Goal: Task Accomplishment & Management: Complete application form

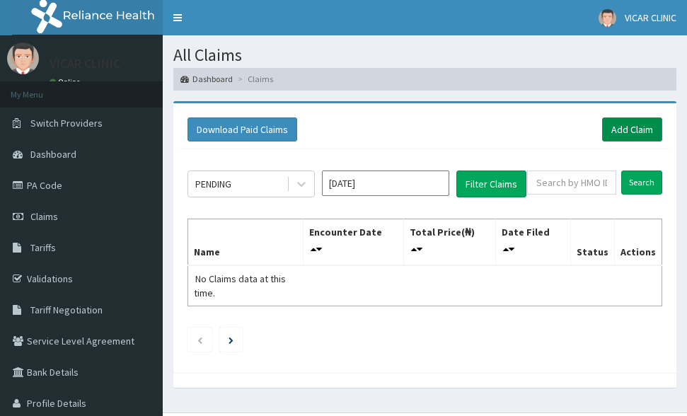
click at [633, 123] on link "Add Claim" at bounding box center [632, 129] width 60 height 24
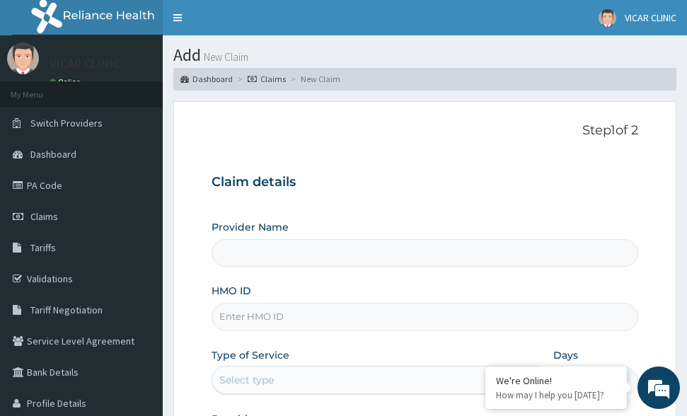
type input "VICAR SPECIALIST HOSPITAL"
click at [302, 320] on input "HMO ID" at bounding box center [424, 317] width 426 height 28
type input "TKC/10007/C"
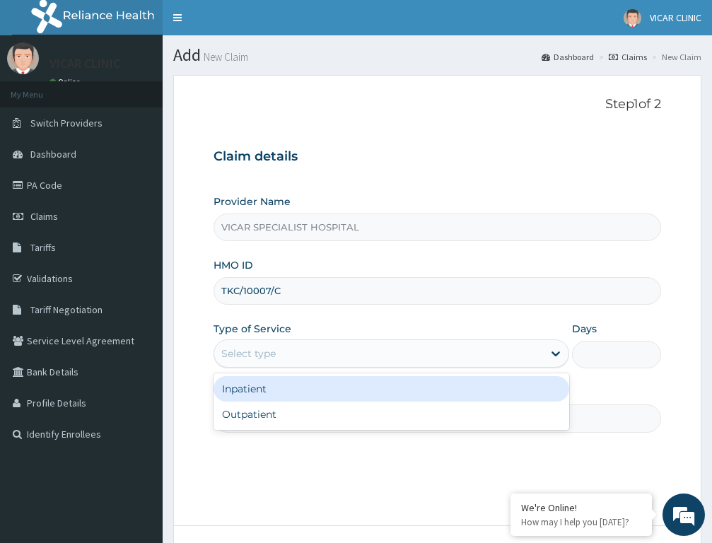
click at [293, 360] on div "Select type" at bounding box center [378, 353] width 329 height 23
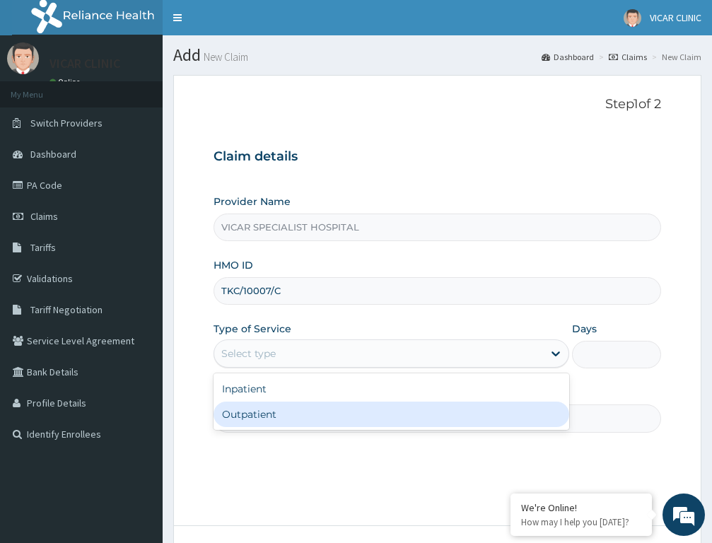
click at [258, 410] on div "Outpatient" at bounding box center [392, 414] width 356 height 25
type input "1"
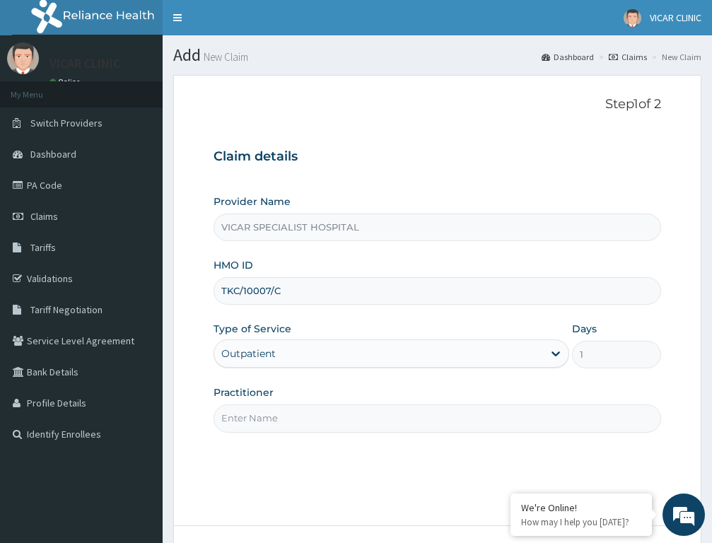
click at [269, 415] on input "Practitioner" at bounding box center [438, 418] width 448 height 28
type input "[PERSON_NAME]"
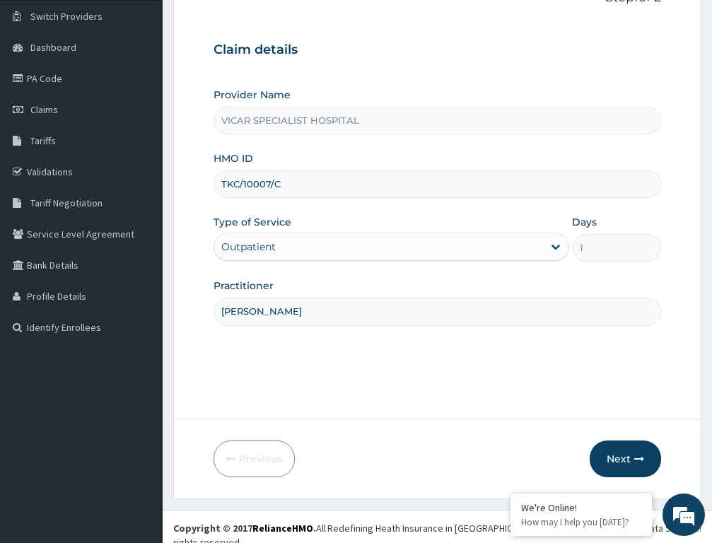
scroll to position [110, 0]
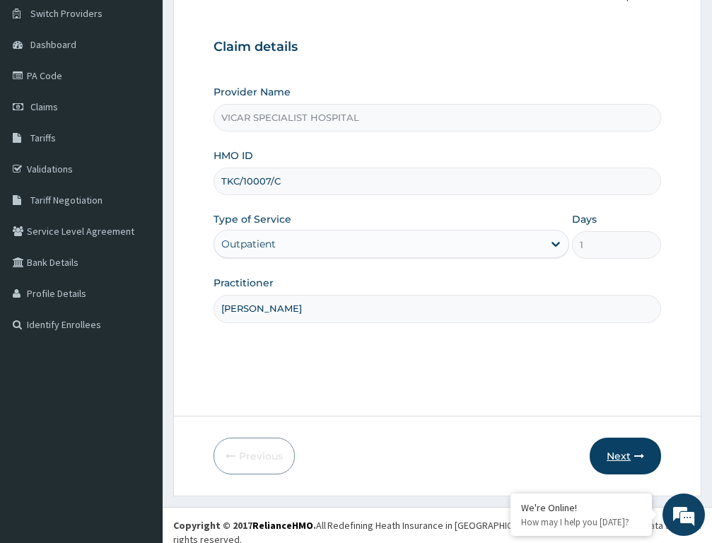
click at [626, 415] on button "Next" at bounding box center [625, 456] width 71 height 37
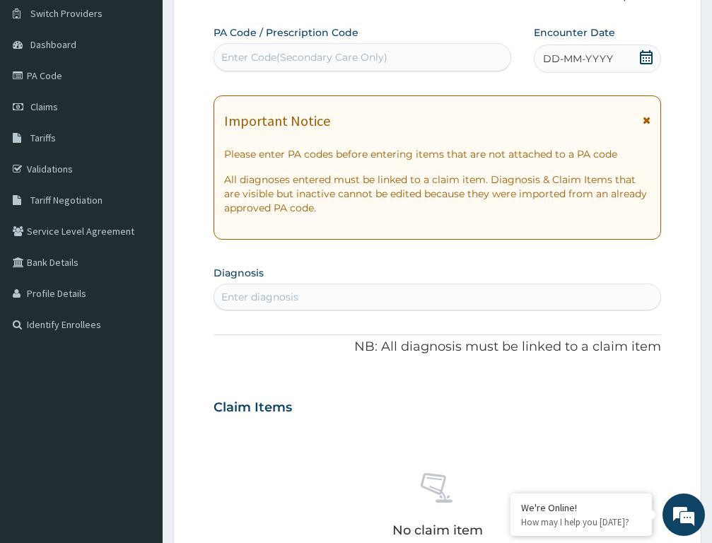
click at [573, 55] on span "DD-MM-YYYY" at bounding box center [578, 59] width 70 height 14
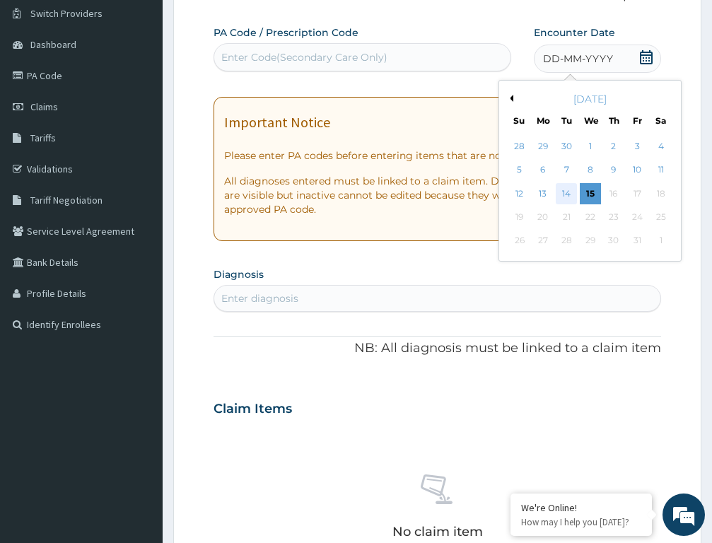
click at [569, 192] on div "14" at bounding box center [566, 193] width 21 height 21
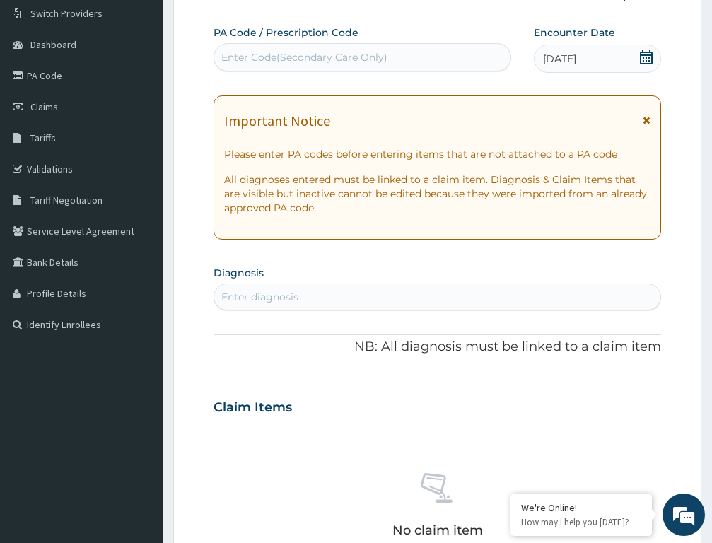
click at [291, 297] on div "Enter diagnosis" at bounding box center [259, 297] width 77 height 14
type input "upper respira"
click at [308, 297] on div "Enter diagnosis" at bounding box center [437, 297] width 446 height 23
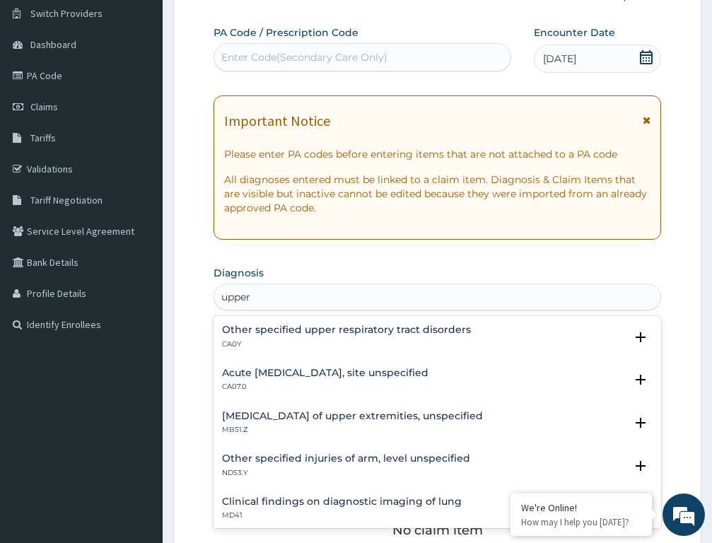
type input "upper"
click at [349, 372] on h4 "Acute [MEDICAL_DATA], site unspecified" at bounding box center [325, 373] width 206 height 11
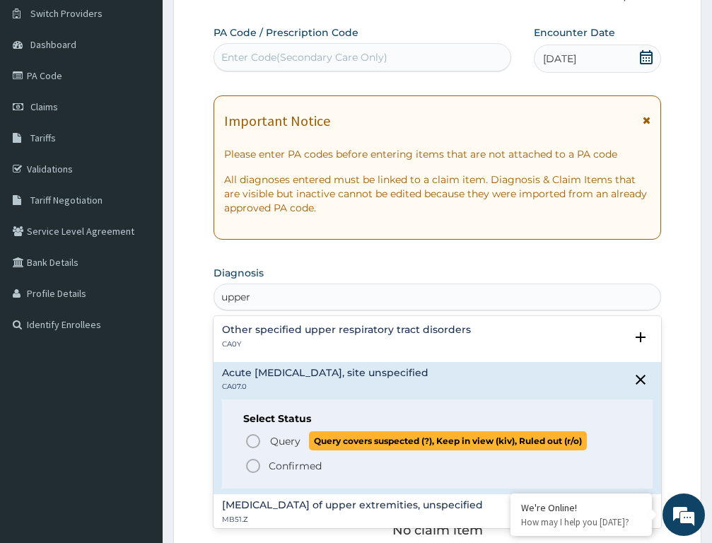
click at [254, 415] on icon "status option query" at bounding box center [253, 441] width 17 height 17
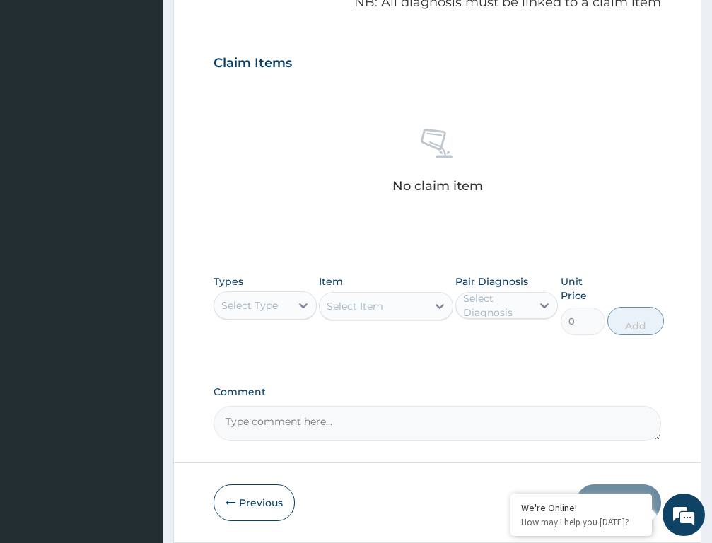
scroll to position [463, 0]
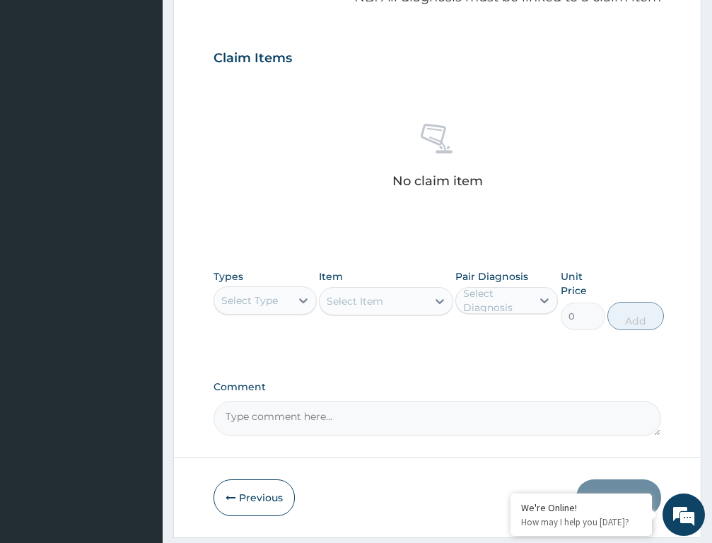
drag, startPoint x: 262, startPoint y: 281, endPoint x: 260, endPoint y: 291, distance: 10.0
click at [262, 288] on div "Types Select Type" at bounding box center [265, 299] width 103 height 61
click at [373, 301] on div "Select Item" at bounding box center [386, 301] width 134 height 28
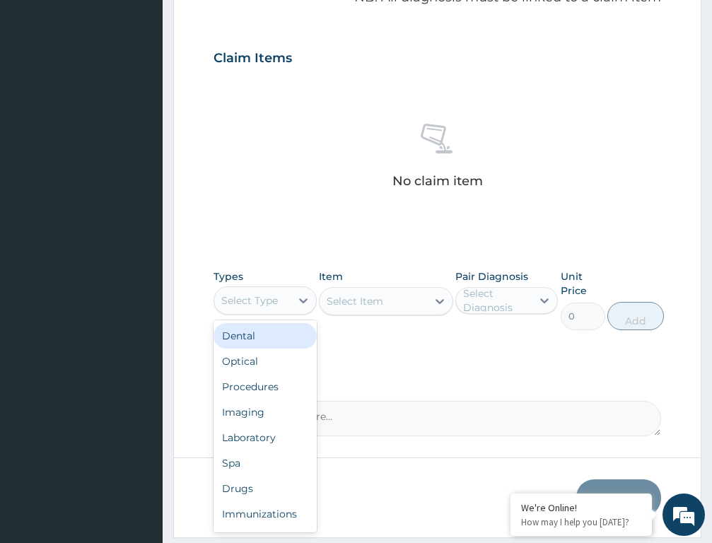
click at [271, 294] on div "Select Type" at bounding box center [249, 300] width 57 height 14
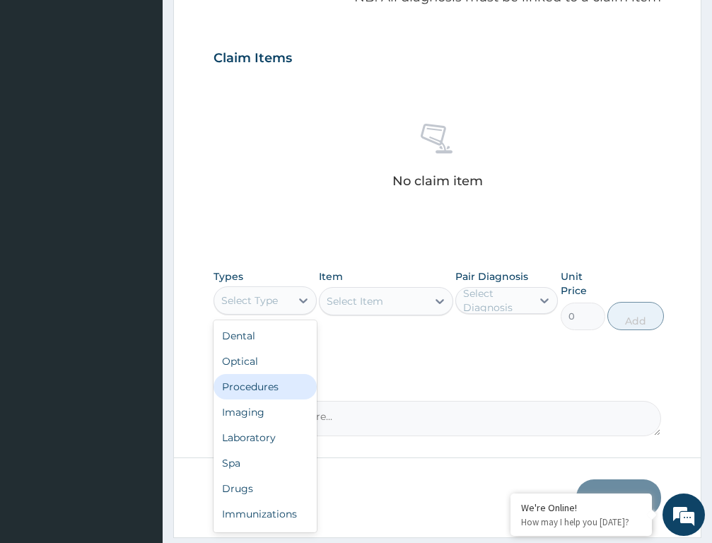
click at [257, 383] on div "Procedures" at bounding box center [265, 386] width 103 height 25
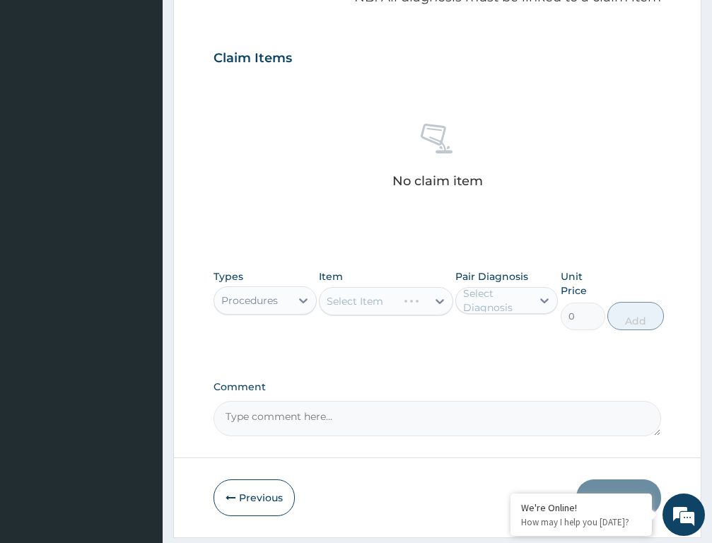
click at [403, 296] on div "Select Item" at bounding box center [386, 301] width 134 height 28
click at [490, 303] on div "Select Diagnosis" at bounding box center [497, 300] width 68 height 28
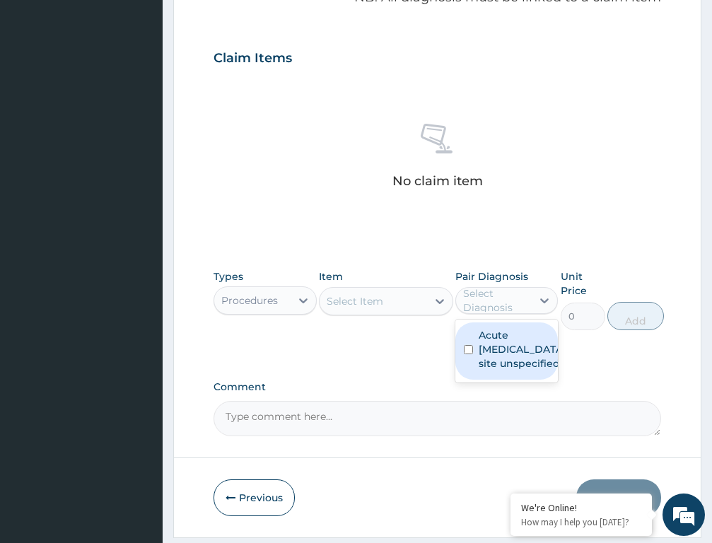
click at [472, 354] on input "checkbox" at bounding box center [468, 349] width 9 height 9
checkbox input "true"
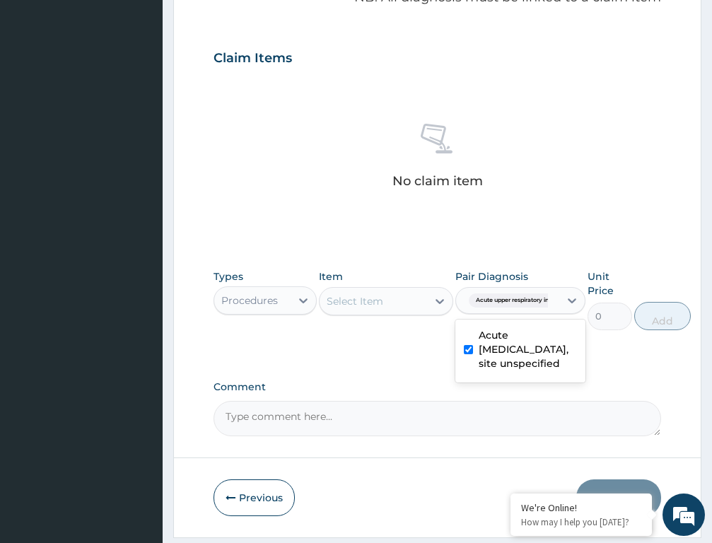
click at [385, 301] on div "Select Item" at bounding box center [373, 301] width 107 height 23
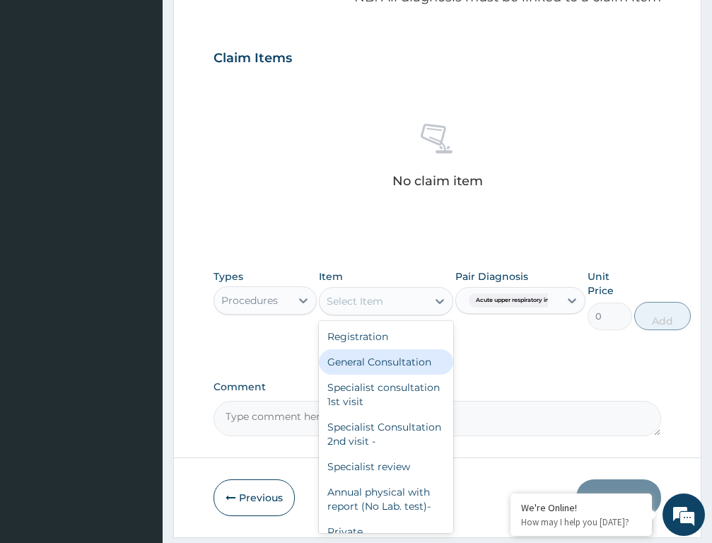
click at [373, 361] on div "General Consultation" at bounding box center [386, 361] width 134 height 25
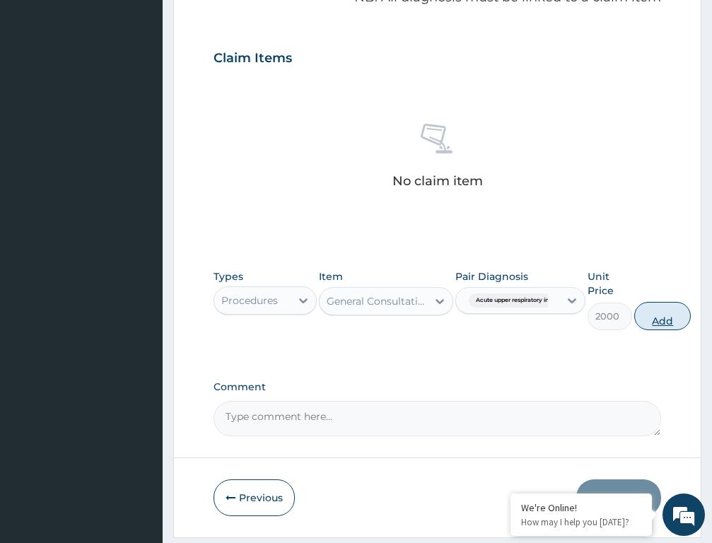
click at [663, 315] on button "Add" at bounding box center [662, 316] width 57 height 28
type input "0"
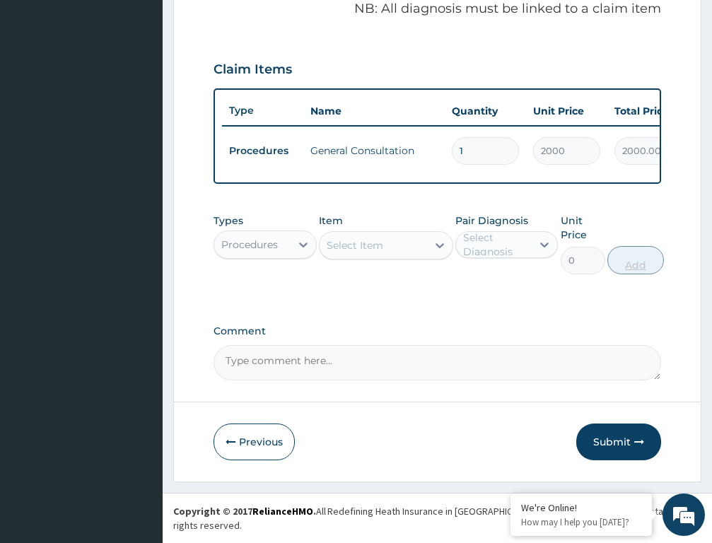
scroll to position [450, 0]
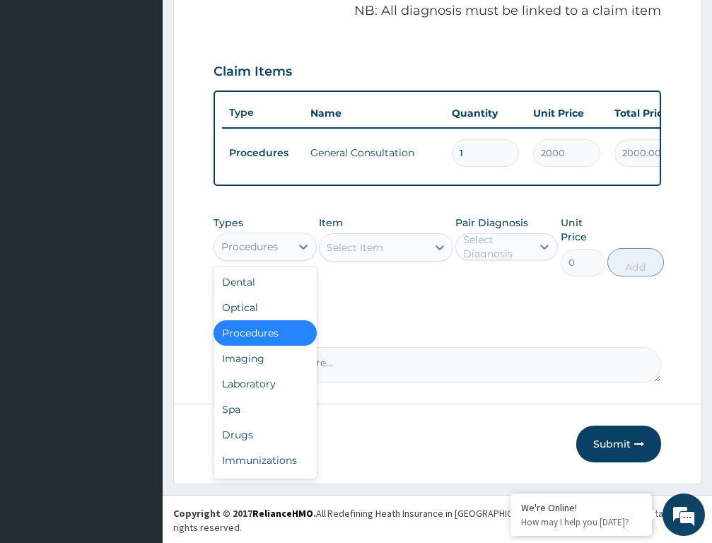
click at [267, 254] on div "Procedures" at bounding box center [249, 247] width 57 height 14
click at [256, 415] on div "Drugs" at bounding box center [265, 434] width 103 height 25
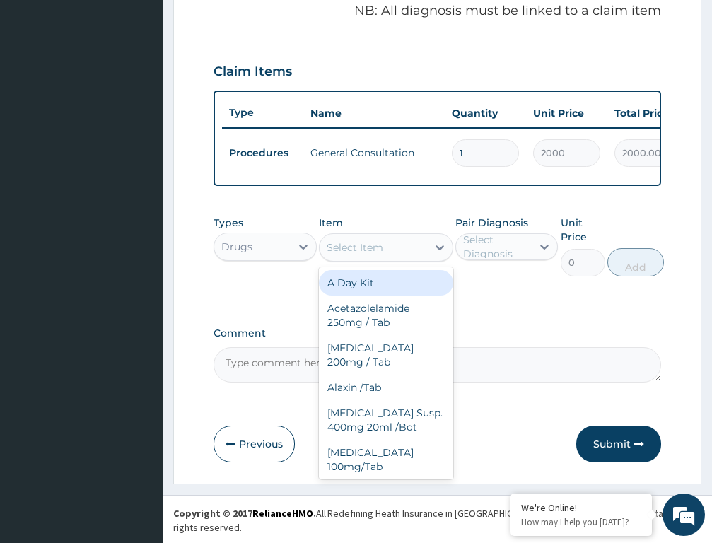
click at [400, 259] on div "Select Item" at bounding box center [373, 247] width 107 height 23
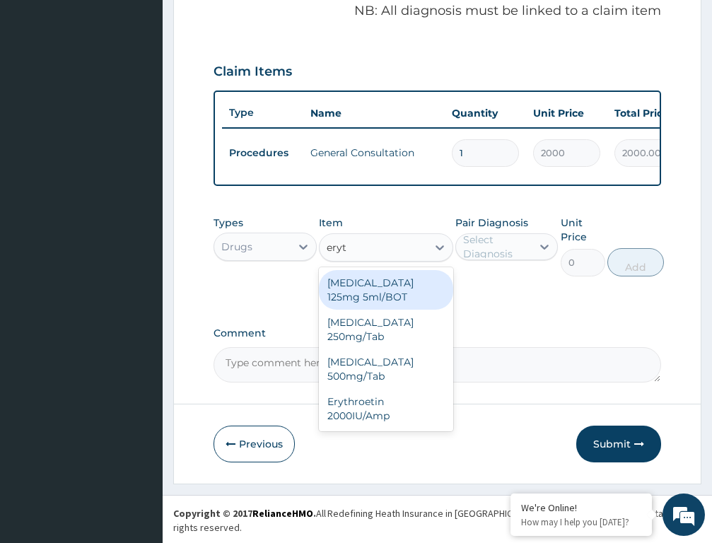
type input "eryth"
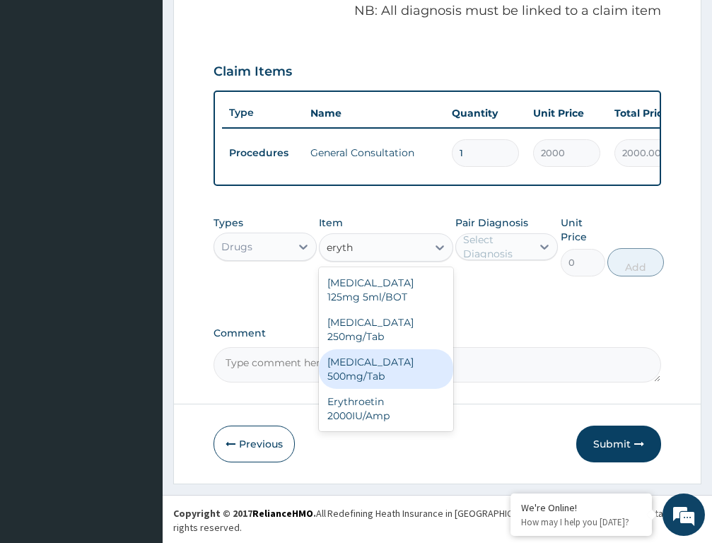
click at [351, 385] on div "[MEDICAL_DATA] 500mg/Tab" at bounding box center [386, 369] width 134 height 40
type input "80"
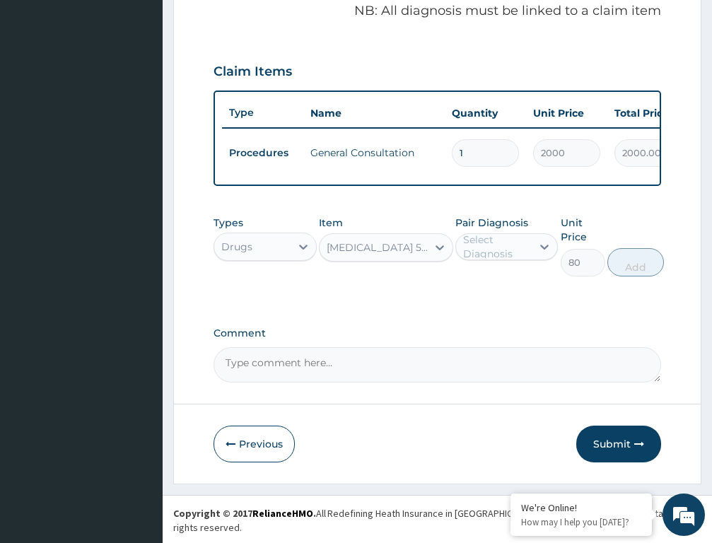
click at [489, 261] on div "Select Diagnosis" at bounding box center [497, 247] width 68 height 28
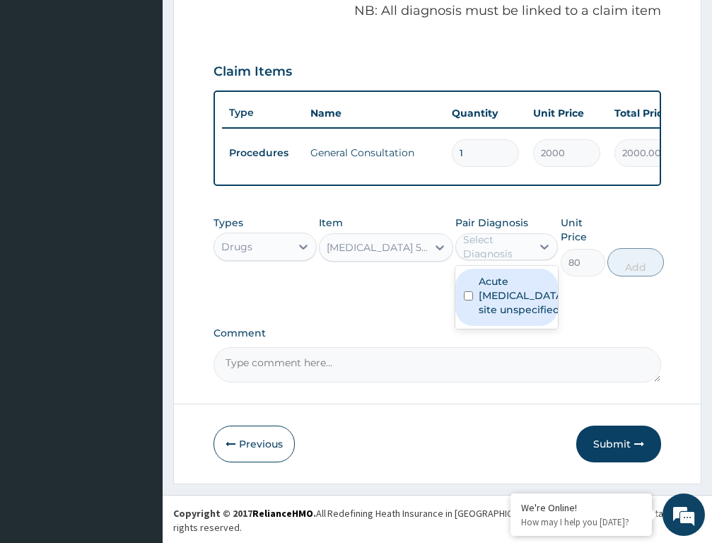
click at [466, 301] on input "checkbox" at bounding box center [468, 295] width 9 height 9
checkbox input "true"
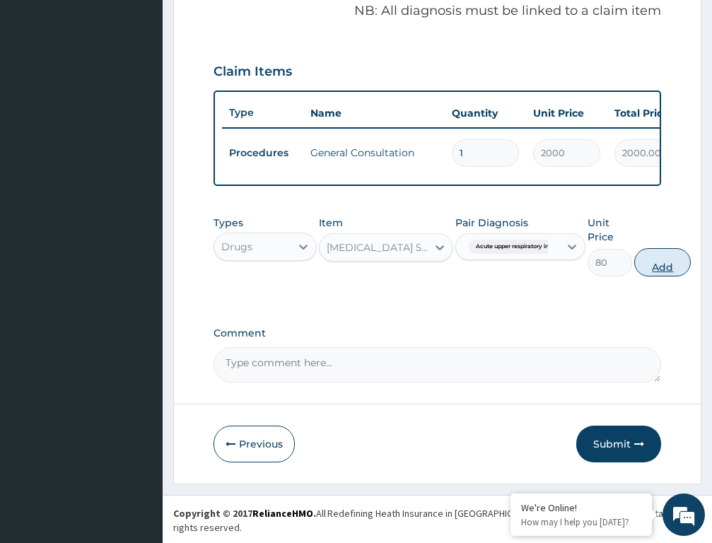
click at [648, 275] on button "Add" at bounding box center [662, 262] width 57 height 28
type input "0"
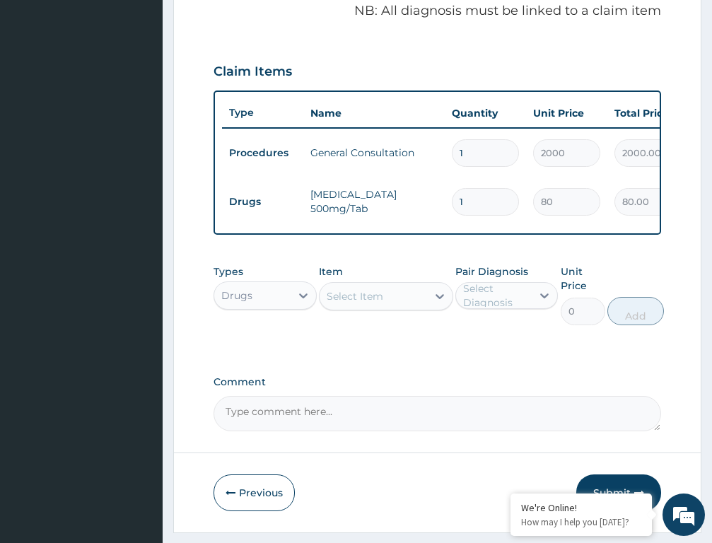
click at [469, 203] on input "1" at bounding box center [485, 202] width 67 height 28
type input "14"
type input "1120.00"
type input "14"
click at [354, 303] on div "Select Item" at bounding box center [355, 296] width 57 height 14
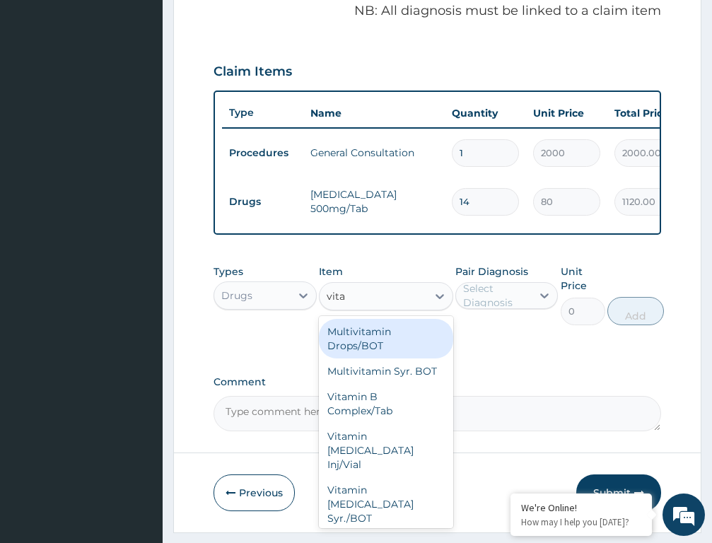
type input "vitam"
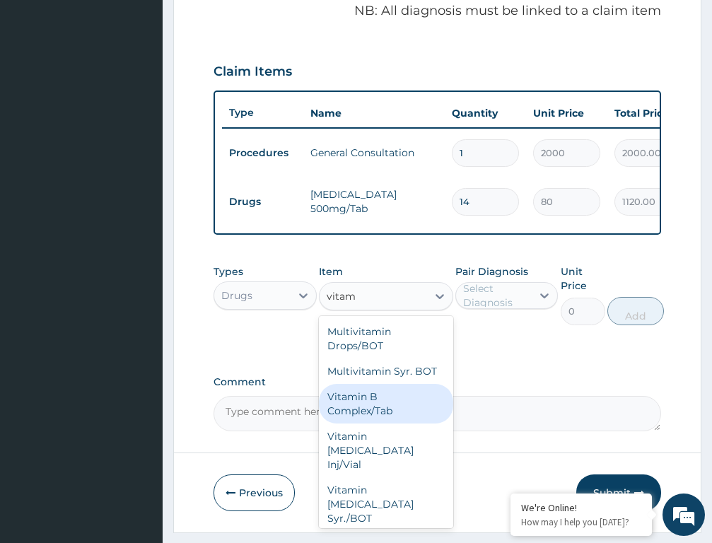
scroll to position [141, 0]
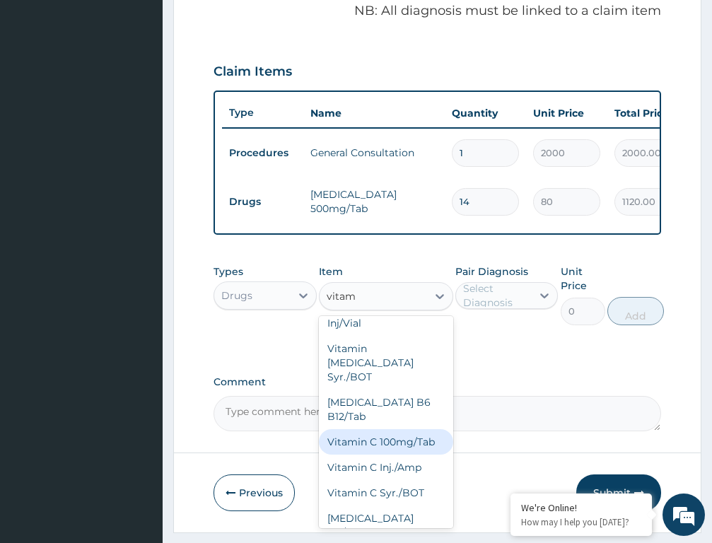
click at [380, 415] on div "Vitamin C 100mg/Tab" at bounding box center [386, 441] width 134 height 25
type input "8"
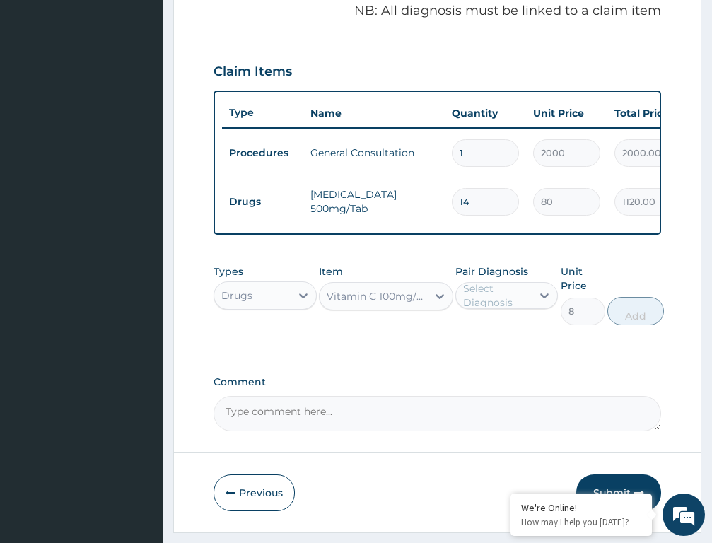
click at [519, 310] on div "Select Diagnosis" at bounding box center [497, 295] width 68 height 28
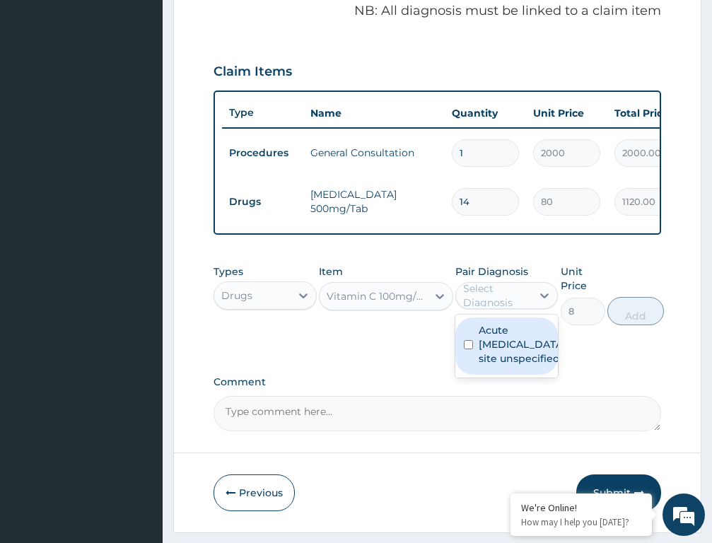
click at [474, 361] on div "Acute [MEDICAL_DATA], site unspecified" at bounding box center [506, 345] width 103 height 57
checkbox input "true"
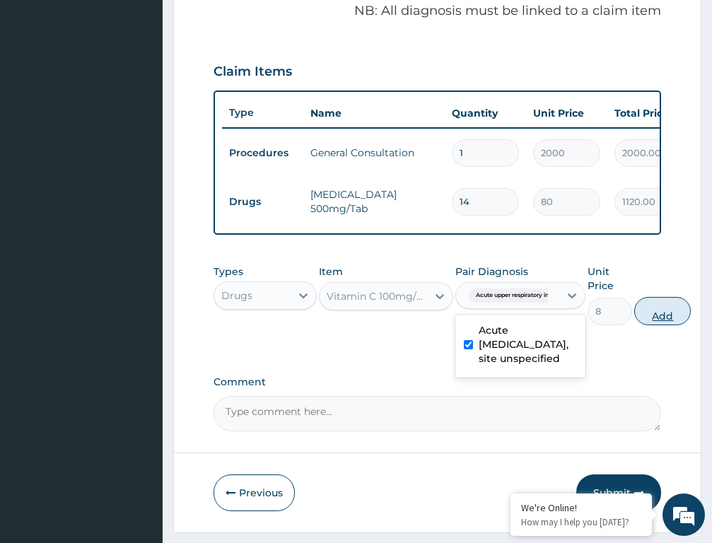
click at [665, 319] on button "Add" at bounding box center [662, 311] width 57 height 28
type input "0"
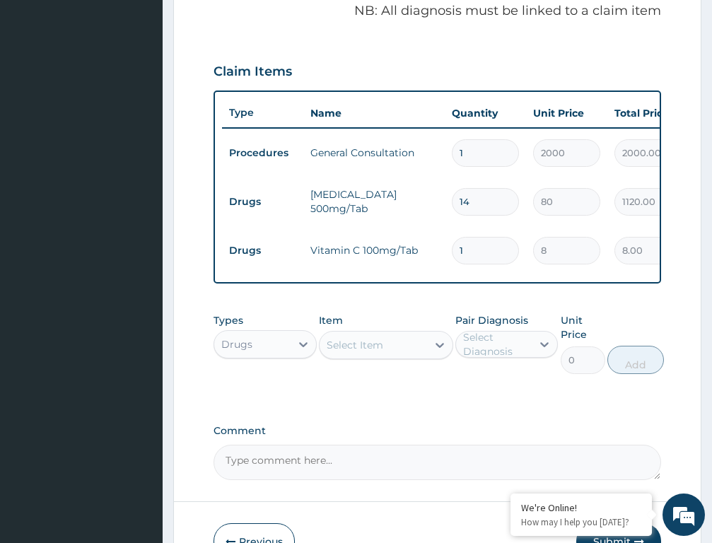
type input "0.00"
type input "4"
type input "32.00"
type input "42"
type input "336.00"
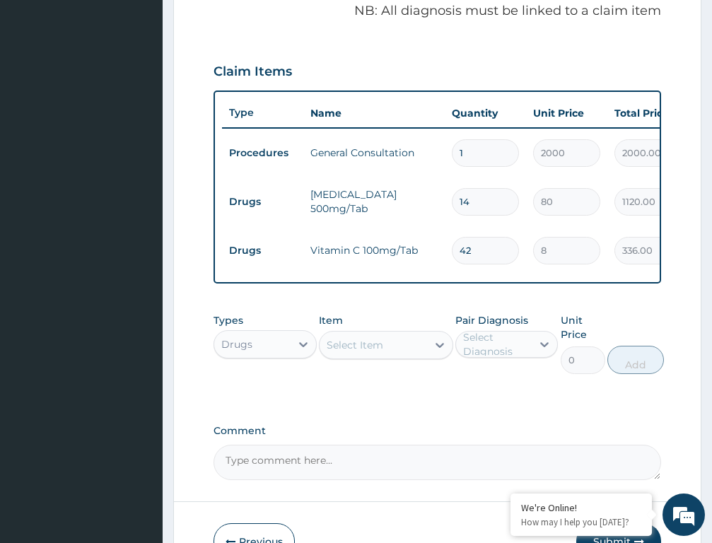
type input "42"
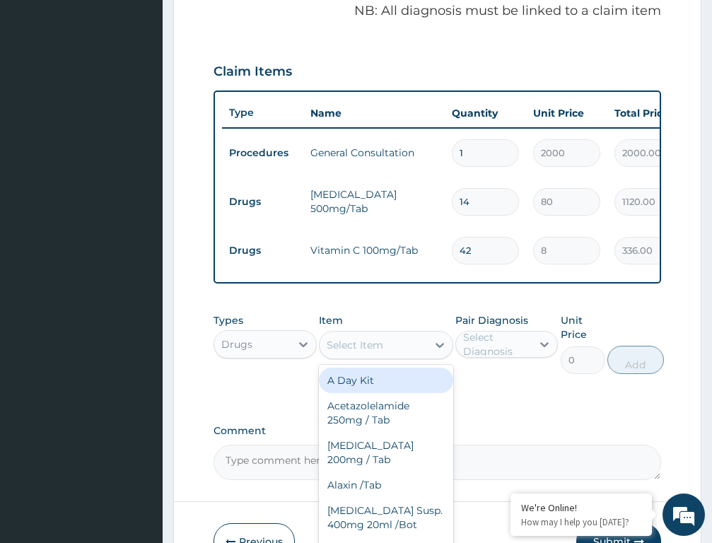
click at [400, 349] on div "Select Item" at bounding box center [373, 345] width 107 height 23
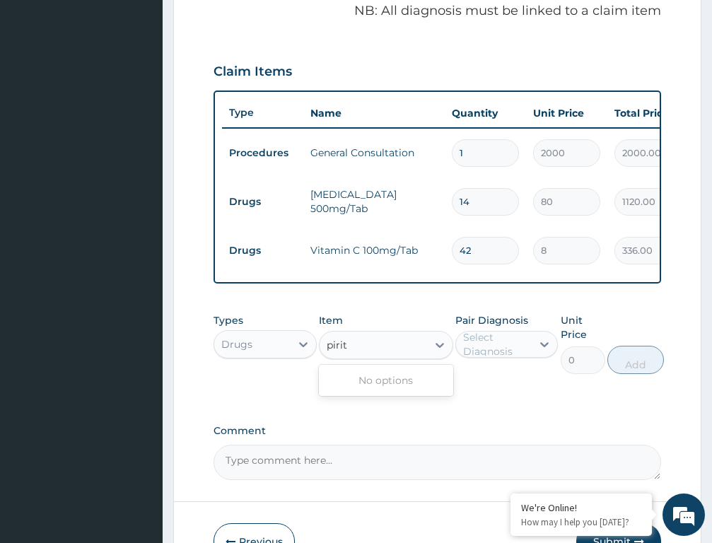
type input "piri"
click at [355, 356] on div "Select Item" at bounding box center [373, 345] width 107 height 23
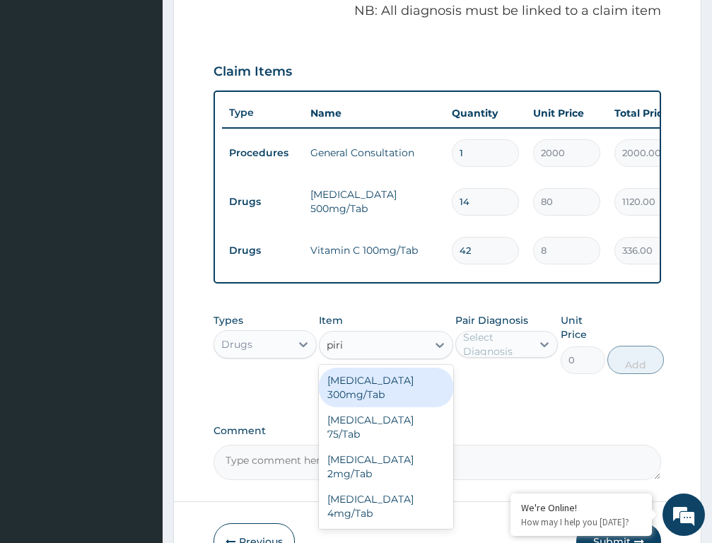
type input "pir"
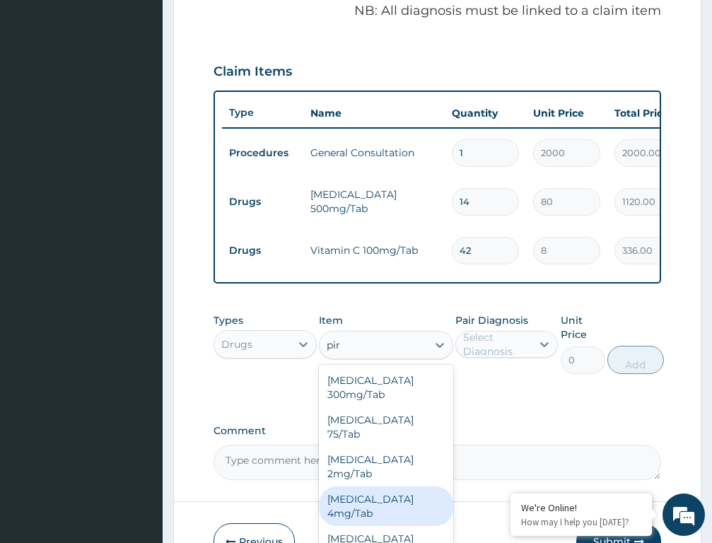
scroll to position [51, 0]
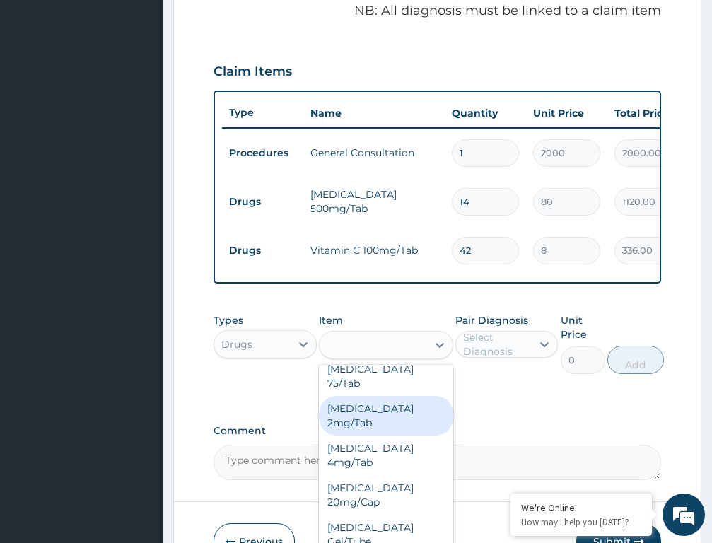
click at [354, 351] on div "pir" at bounding box center [373, 345] width 107 height 23
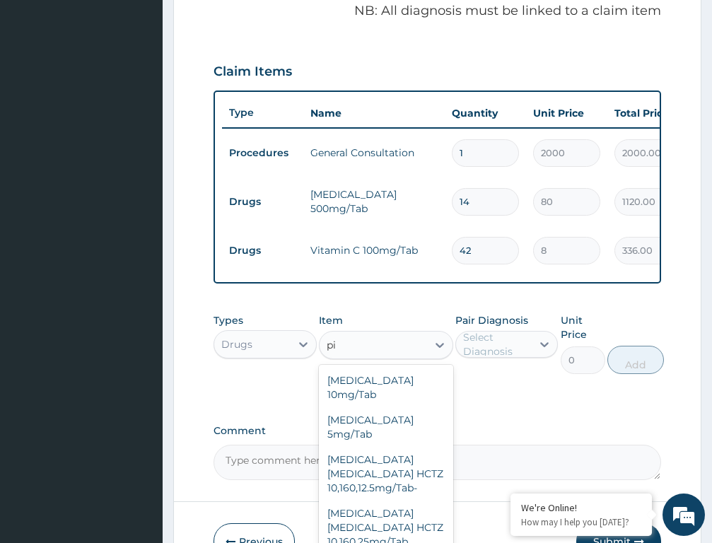
type input "p"
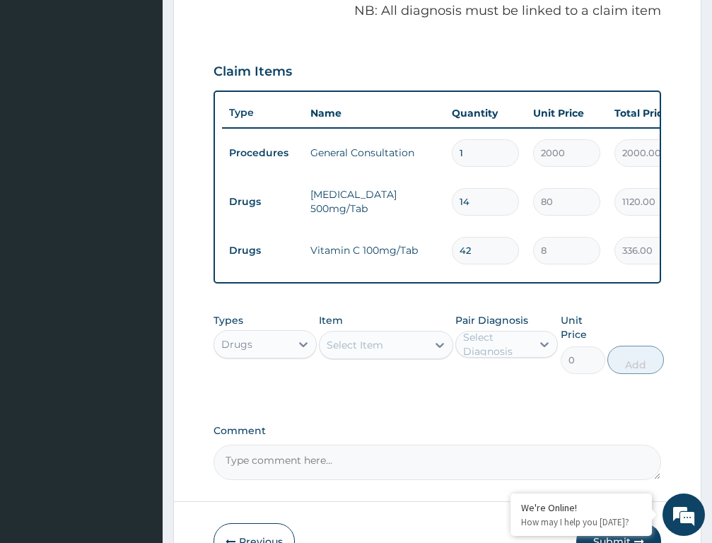
click at [355, 352] on div "Select Item" at bounding box center [355, 345] width 57 height 14
click at [356, 352] on div "Select Item" at bounding box center [355, 345] width 57 height 14
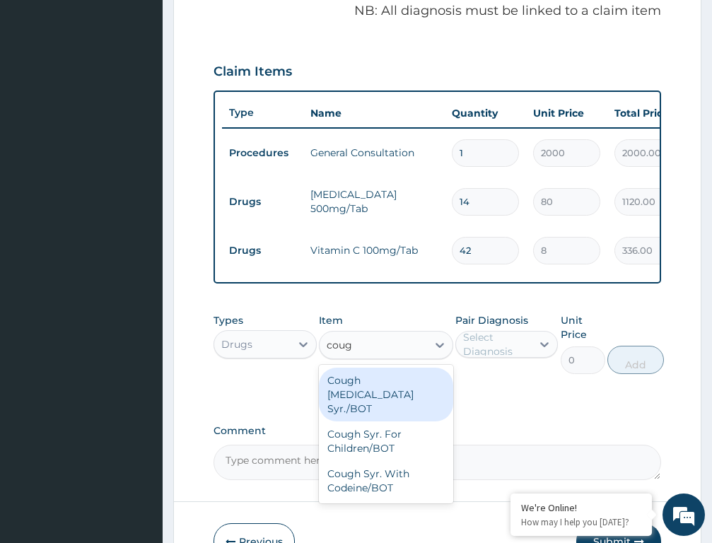
type input "cough"
click at [366, 395] on div "Cough [MEDICAL_DATA] Syr./BOT" at bounding box center [386, 395] width 134 height 54
type input "800"
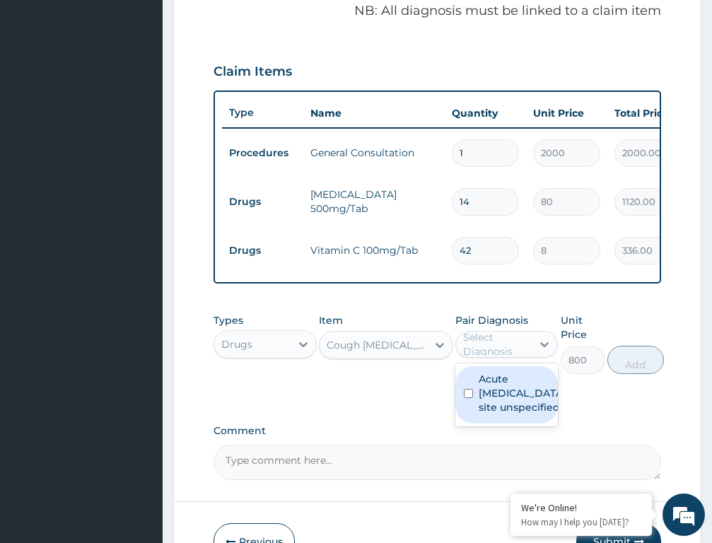
click at [494, 350] on div "Select Diagnosis" at bounding box center [497, 344] width 68 height 28
click at [472, 398] on input "checkbox" at bounding box center [468, 393] width 9 height 9
checkbox input "true"
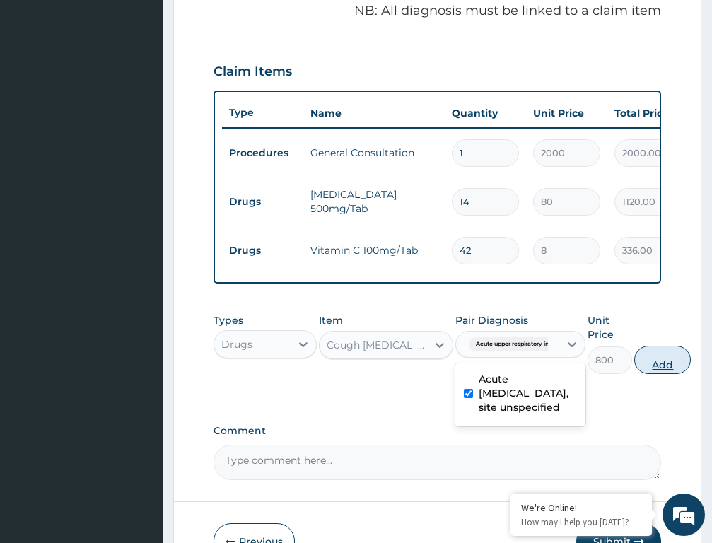
click at [658, 374] on button "Add" at bounding box center [662, 360] width 57 height 28
type input "0"
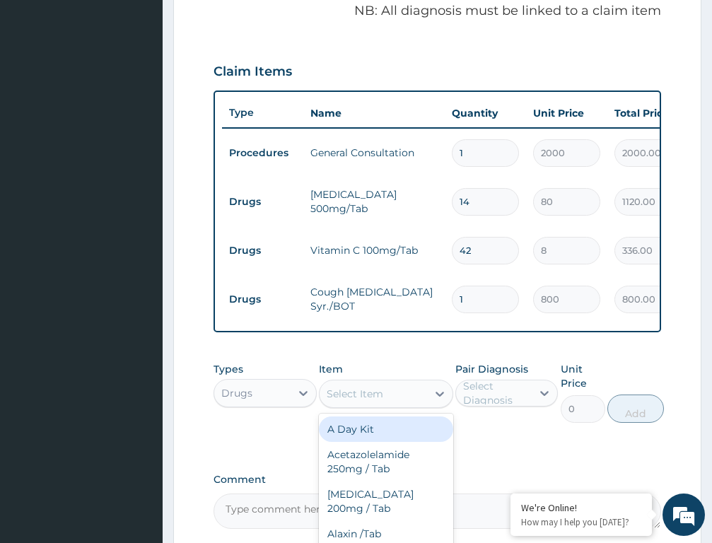
click at [380, 401] on div "Select Item" at bounding box center [355, 394] width 57 height 14
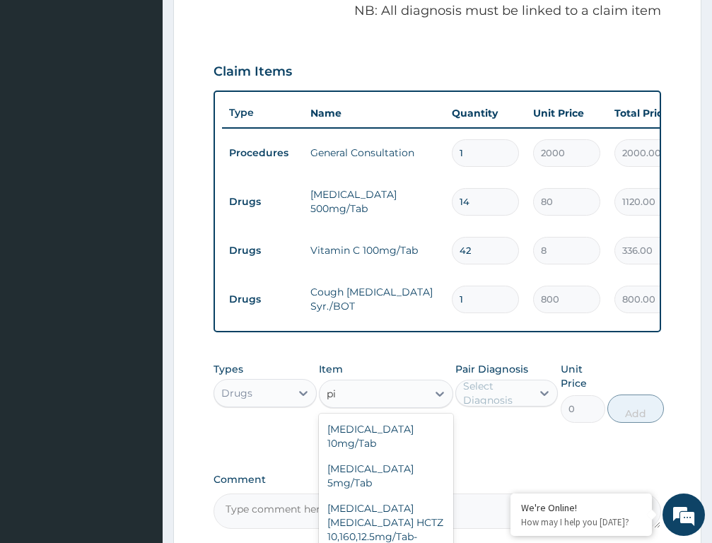
type input "p"
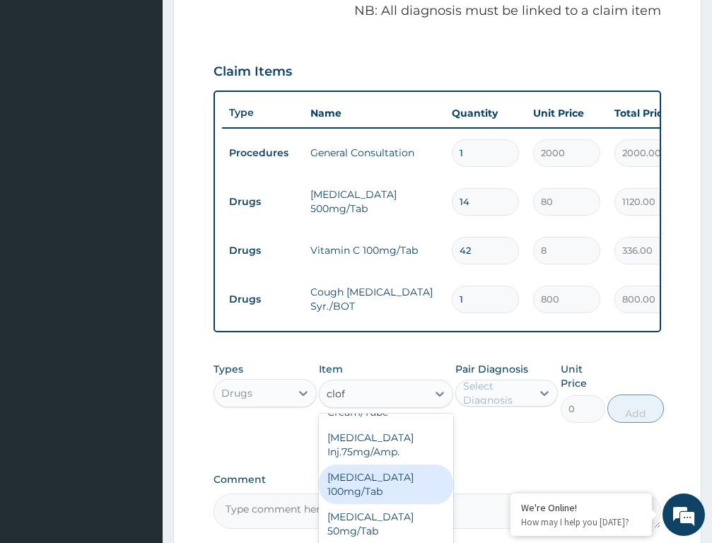
scroll to position [0, 0]
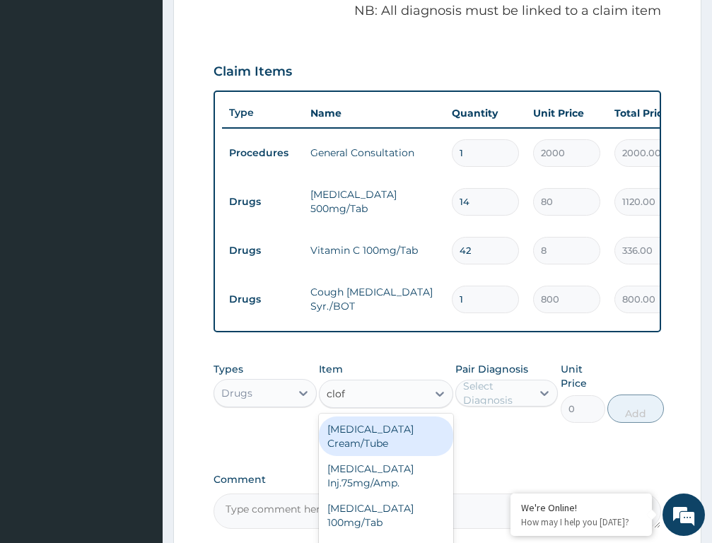
type input "clof"
click at [686, 317] on section "Step 2 of 2 PA Code / Prescription Code Enter Code(Secondary Care Only) Encount…" at bounding box center [437, 128] width 549 height 1026
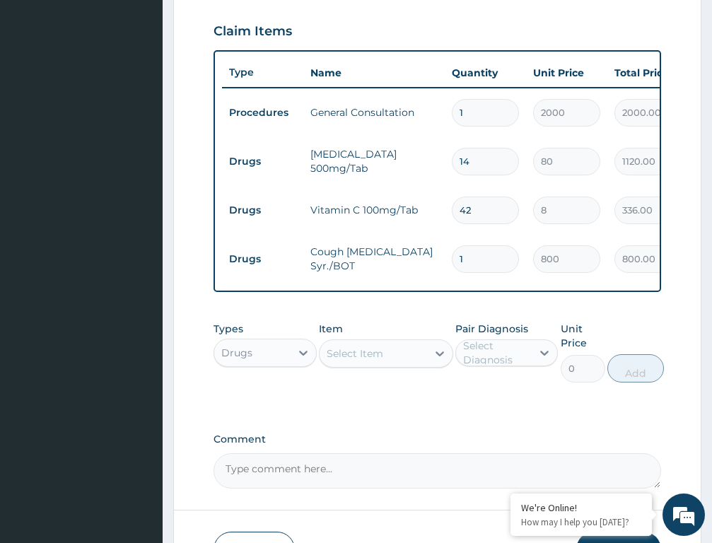
scroll to position [596, 0]
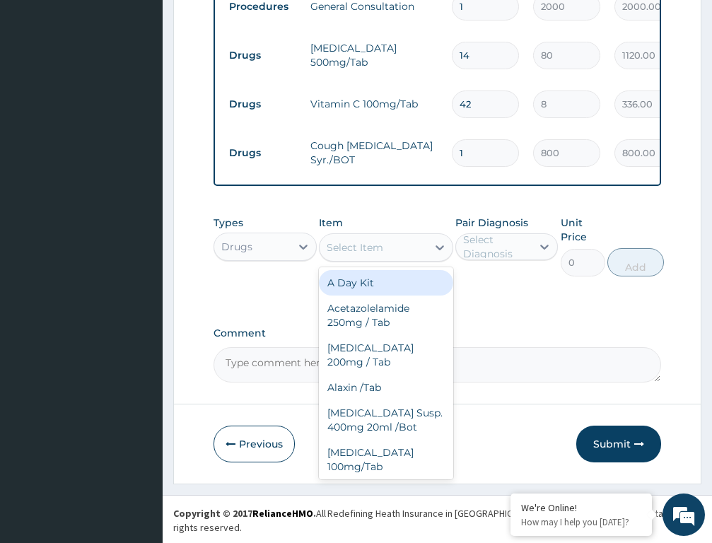
click at [362, 255] on div "Select Item" at bounding box center [355, 247] width 57 height 14
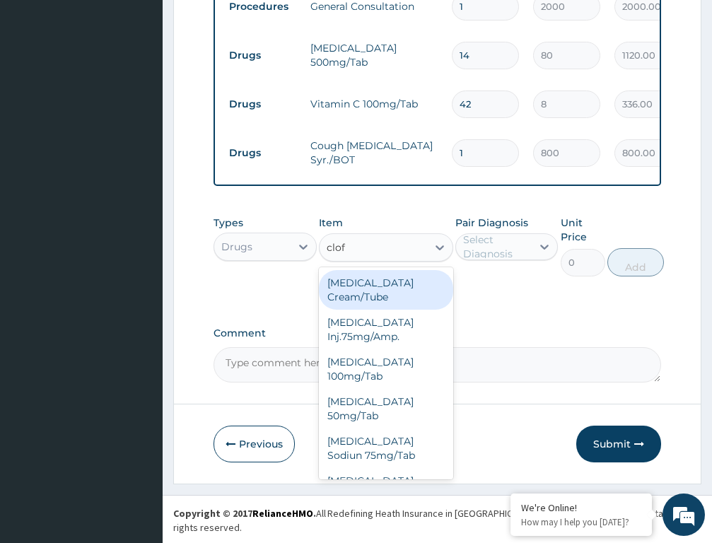
type input "clofe"
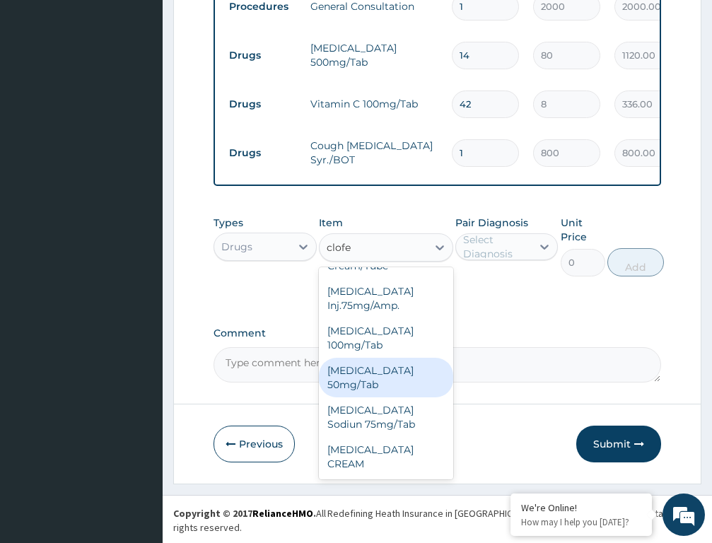
scroll to position [0, 0]
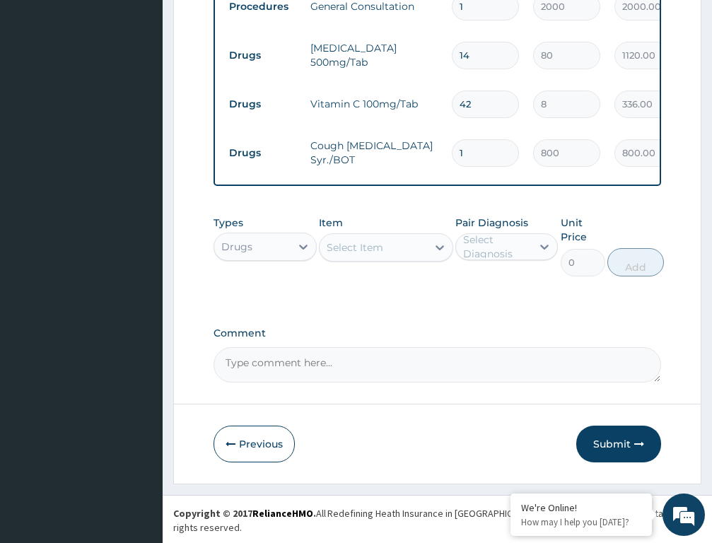
click at [355, 254] on div "Select Item" at bounding box center [373, 247] width 107 height 23
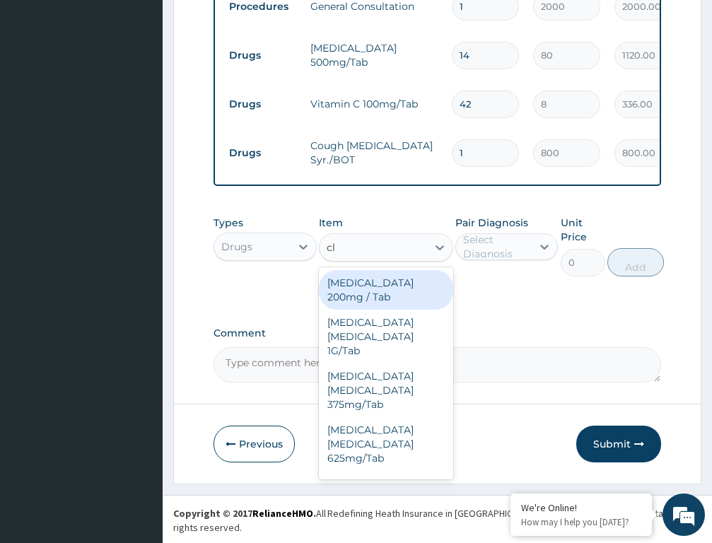
type input "clo"
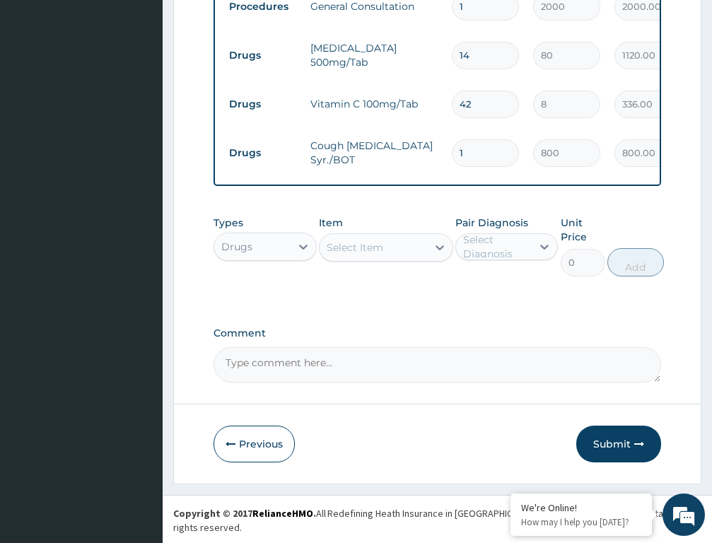
click at [359, 258] on div "Select Item" at bounding box center [373, 247] width 107 height 23
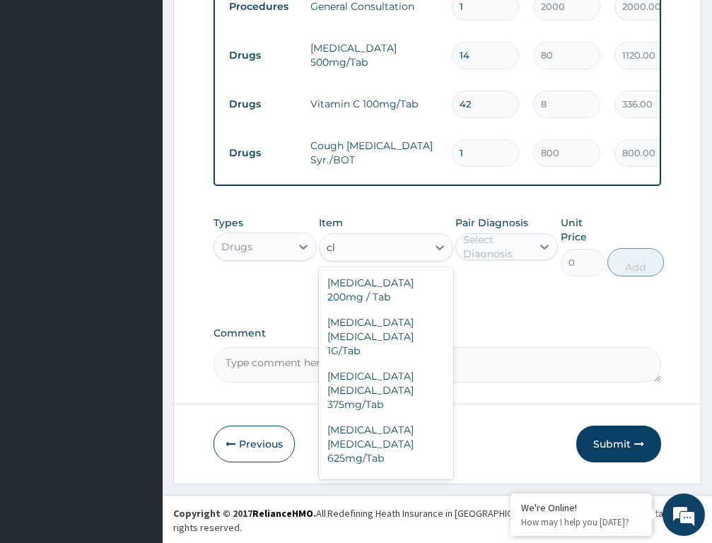
type input "c"
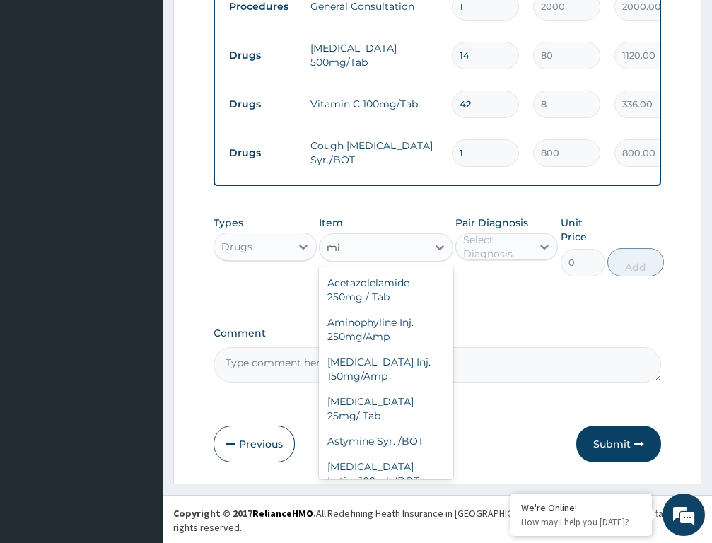
type input "m"
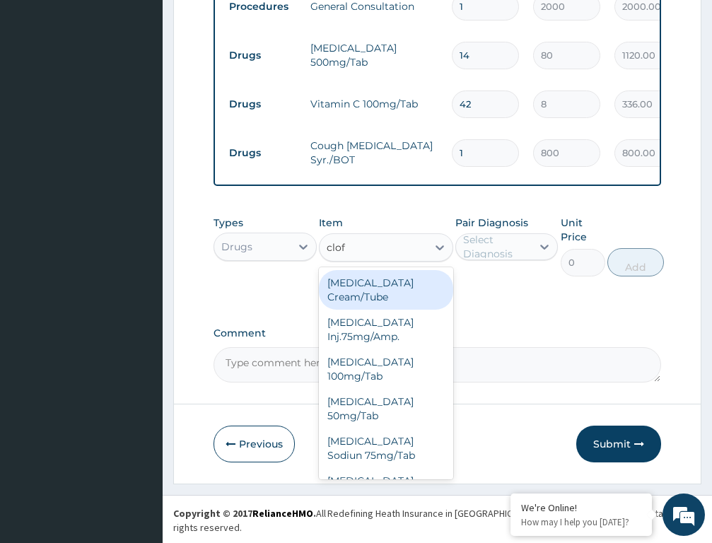
type input "clofe"
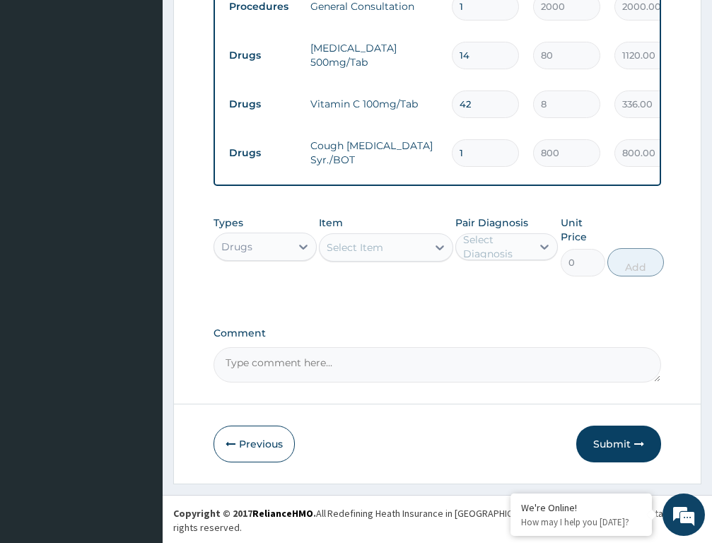
click at [359, 251] on div "Select Item" at bounding box center [373, 247] width 107 height 23
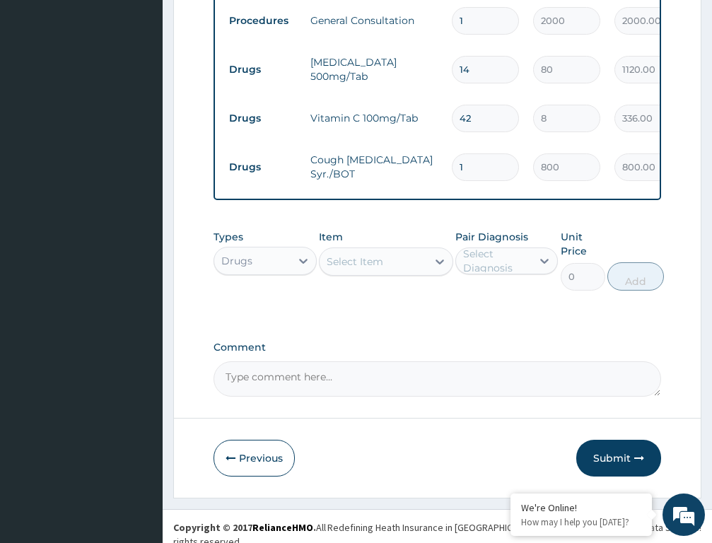
scroll to position [596, 0]
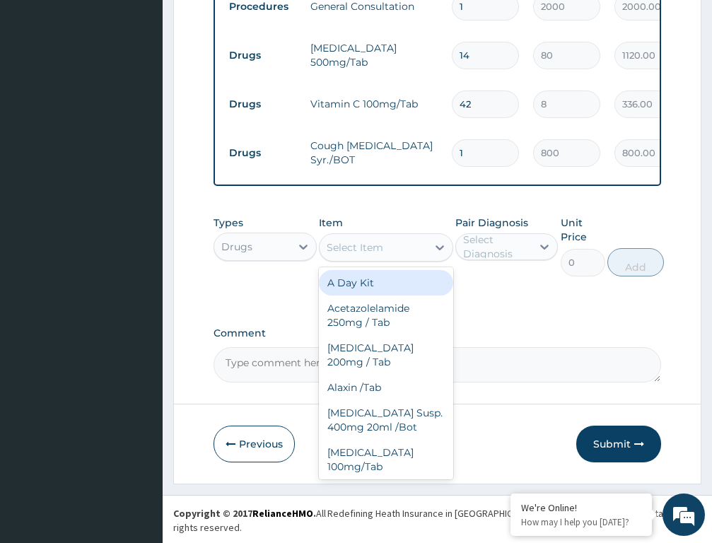
click at [372, 255] on div "Select Item" at bounding box center [355, 247] width 57 height 14
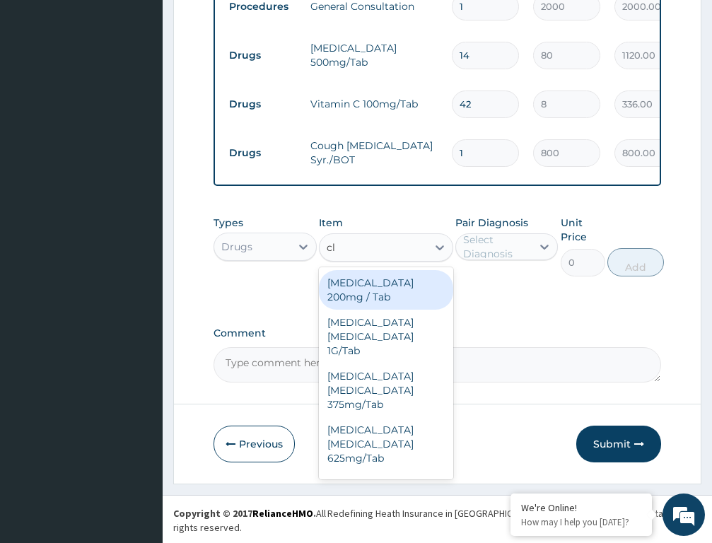
type input "c"
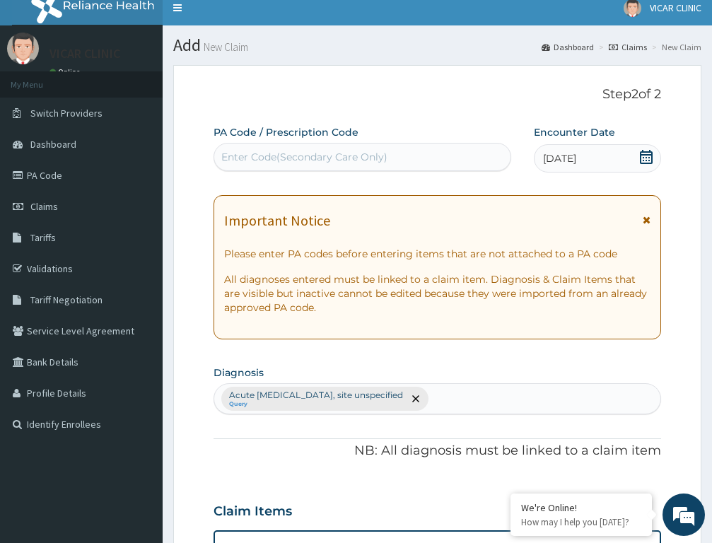
scroll to position [0, 0]
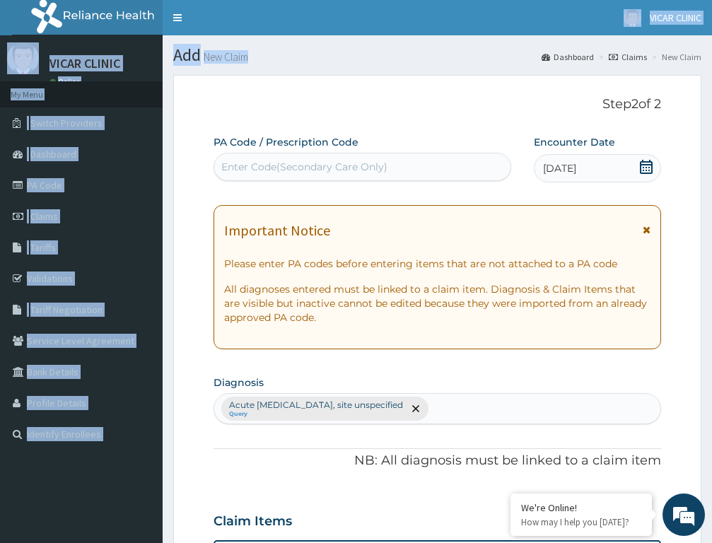
drag, startPoint x: 475, startPoint y: 23, endPoint x: 457, endPoint y: 47, distance: 29.3
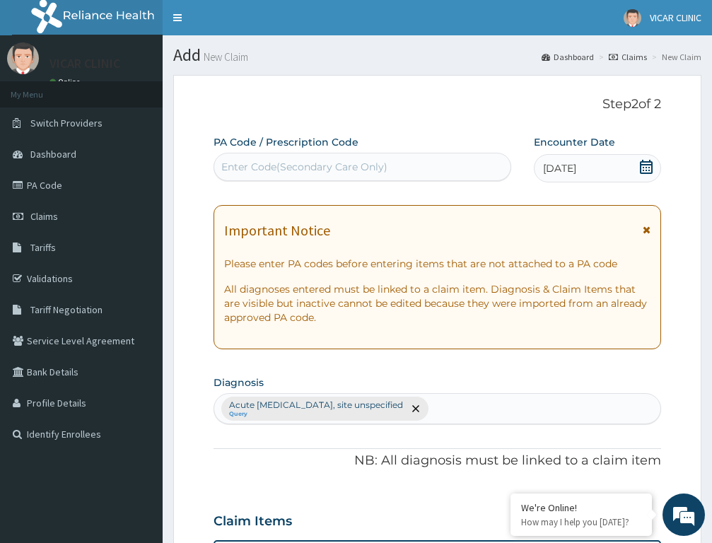
click at [457, 37] on section "Add New Claim Dashboard Claims New Claim" at bounding box center [437, 49] width 549 height 29
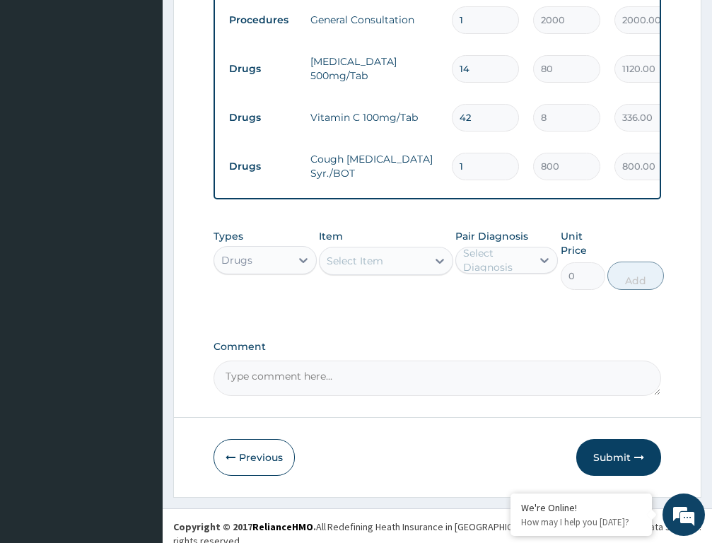
scroll to position [596, 0]
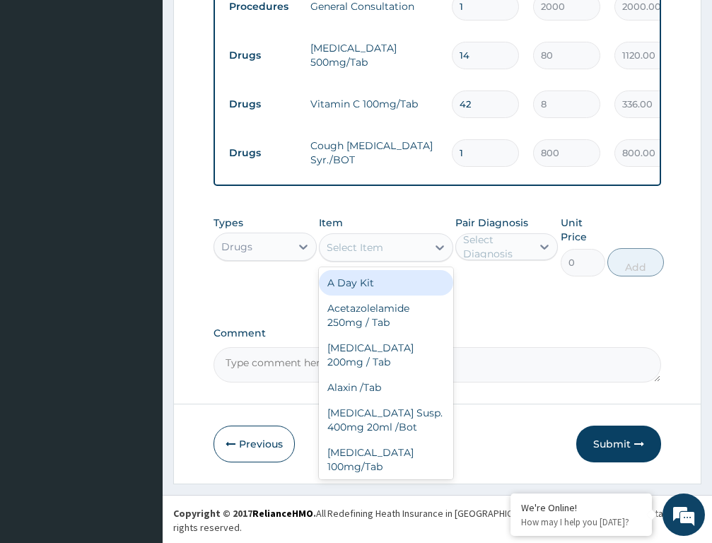
click at [400, 255] on div "Select Item" at bounding box center [373, 247] width 107 height 23
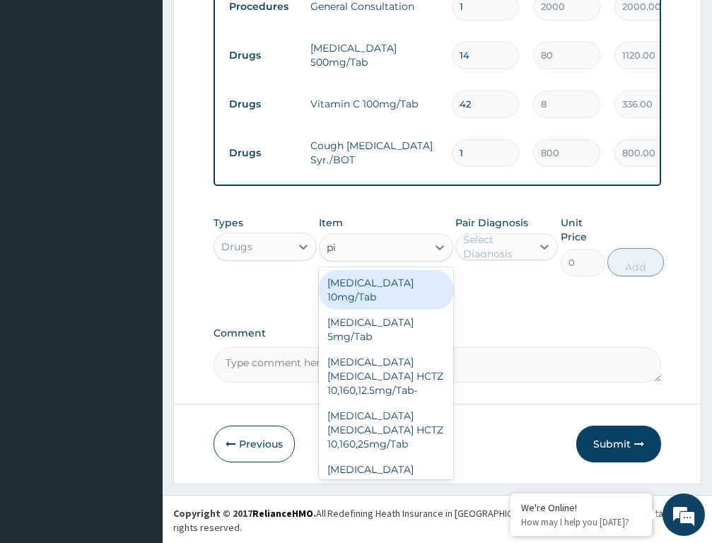
type input "pir"
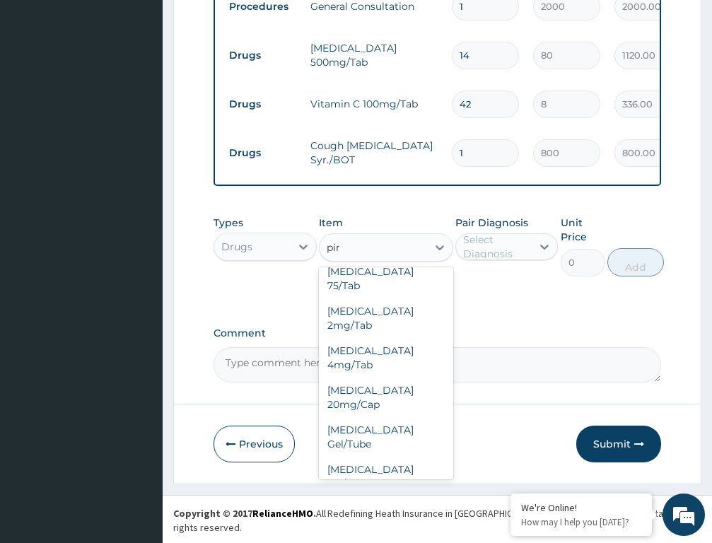
scroll to position [0, 0]
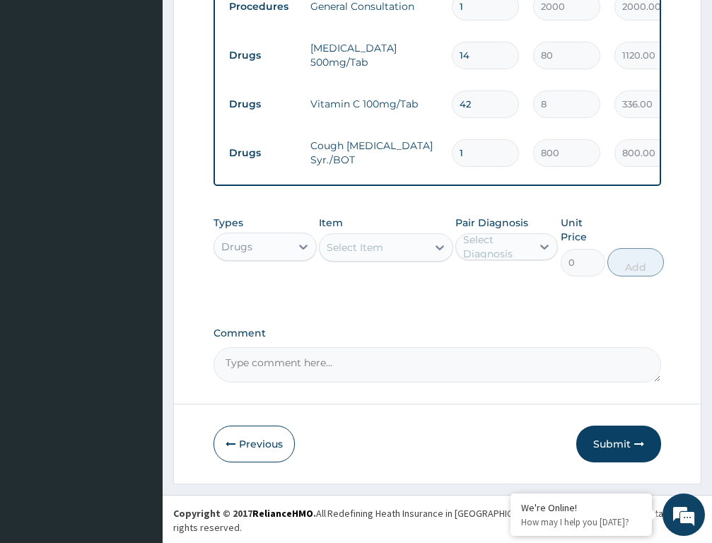
click at [369, 259] on div "Select Item" at bounding box center [373, 247] width 107 height 23
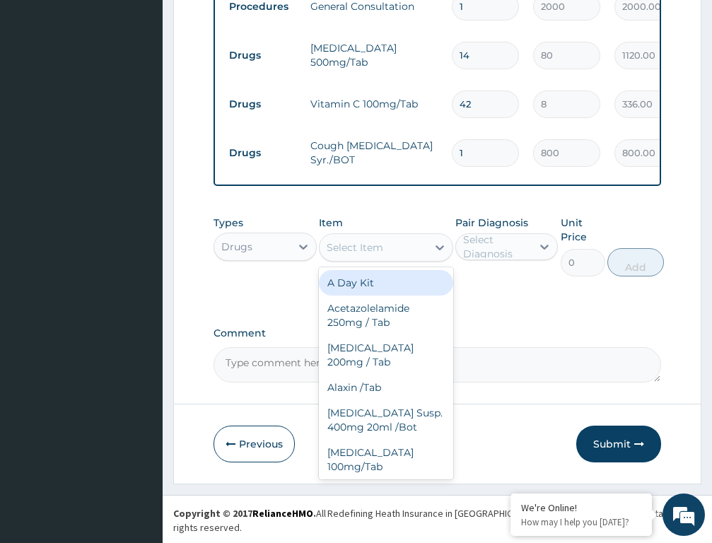
click at [366, 255] on div "Select Item" at bounding box center [355, 247] width 57 height 14
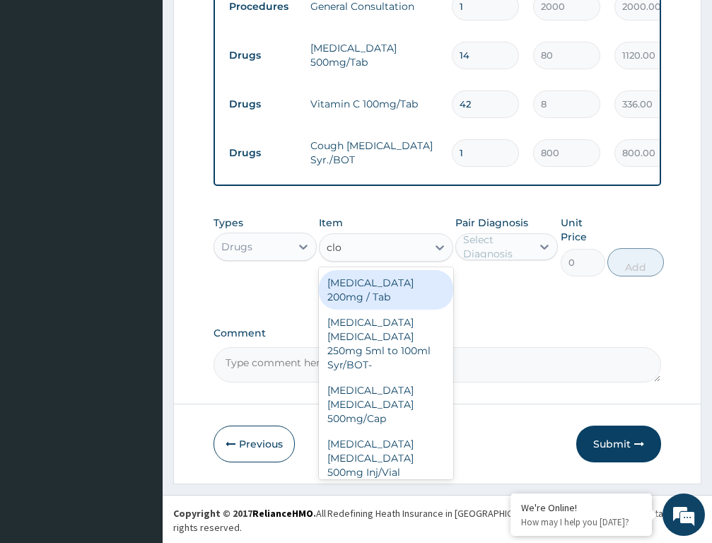
type input "clom"
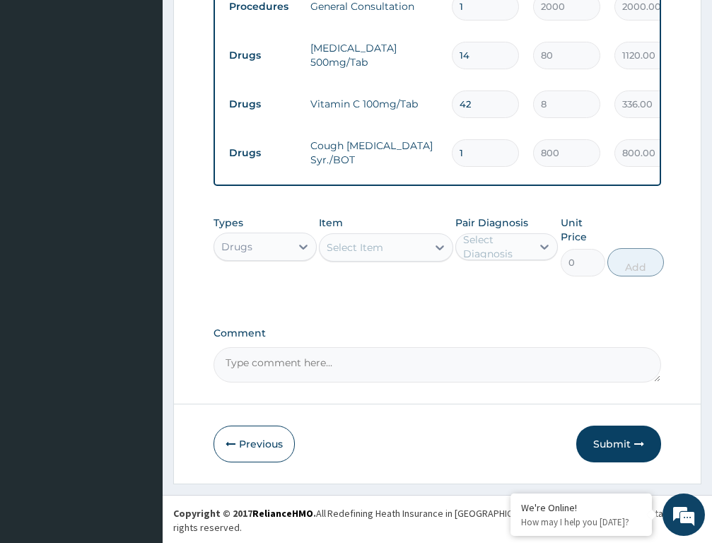
click at [392, 259] on div "Select Item" at bounding box center [373, 247] width 107 height 23
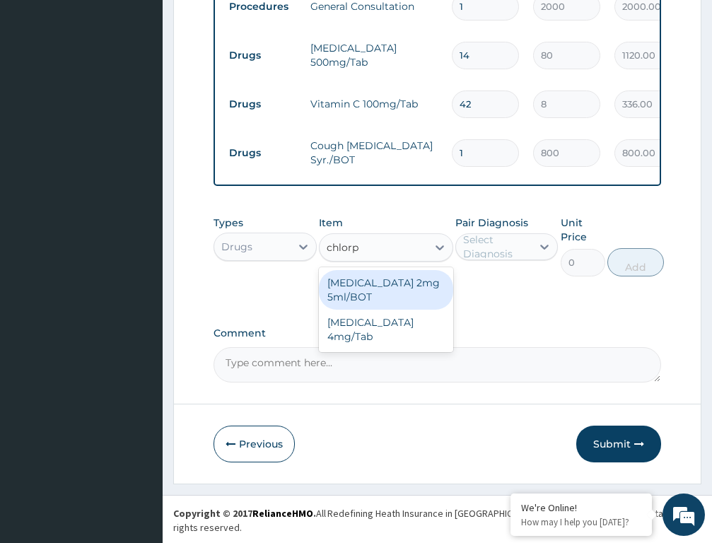
type input "chlorph"
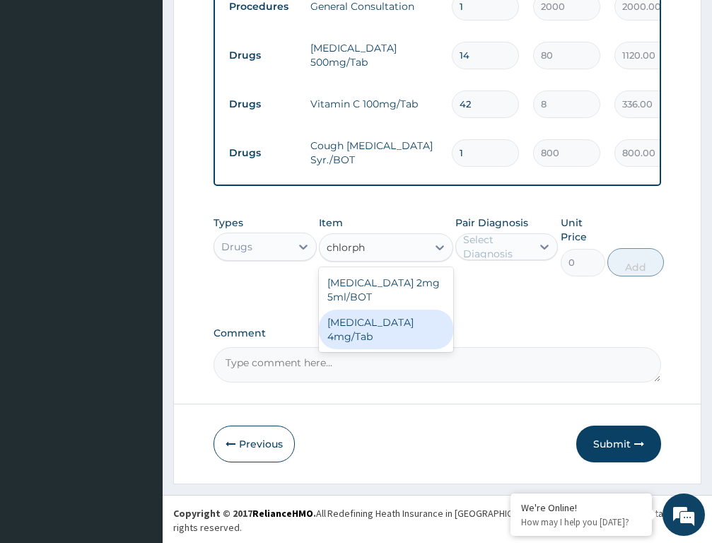
click at [367, 339] on div "[MEDICAL_DATA] 4mg/Tab" at bounding box center [386, 330] width 134 height 40
type input "40"
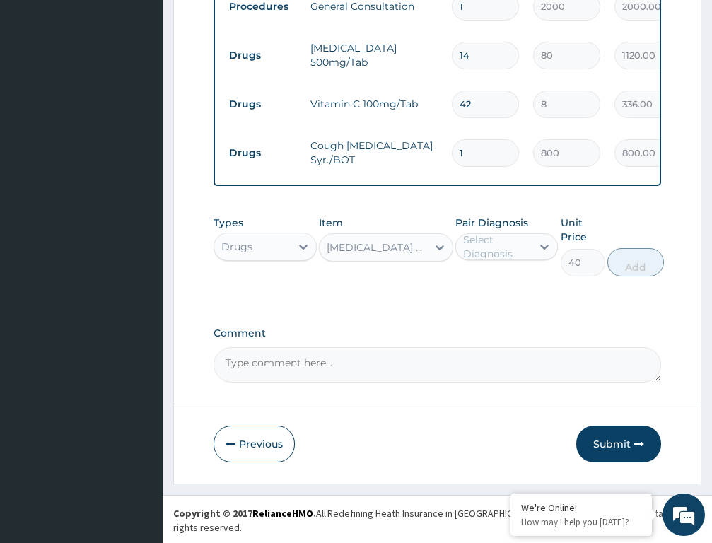
click at [523, 254] on div "Select Diagnosis" at bounding box center [497, 247] width 68 height 28
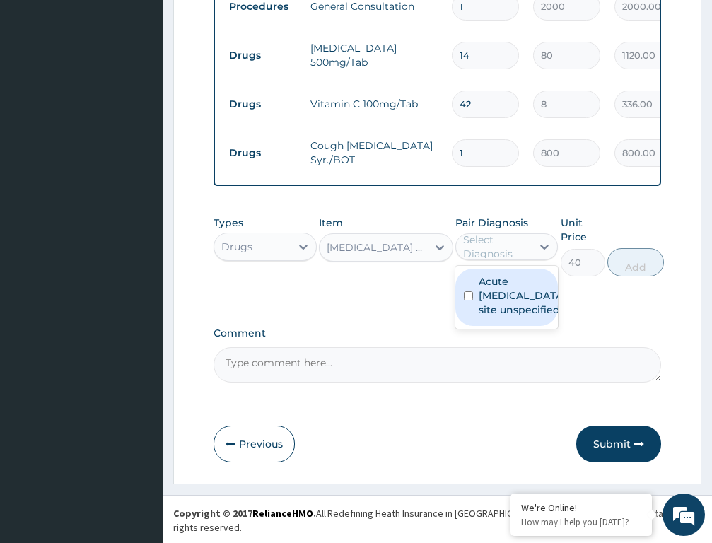
click at [469, 301] on input "checkbox" at bounding box center [468, 295] width 9 height 9
checkbox input "true"
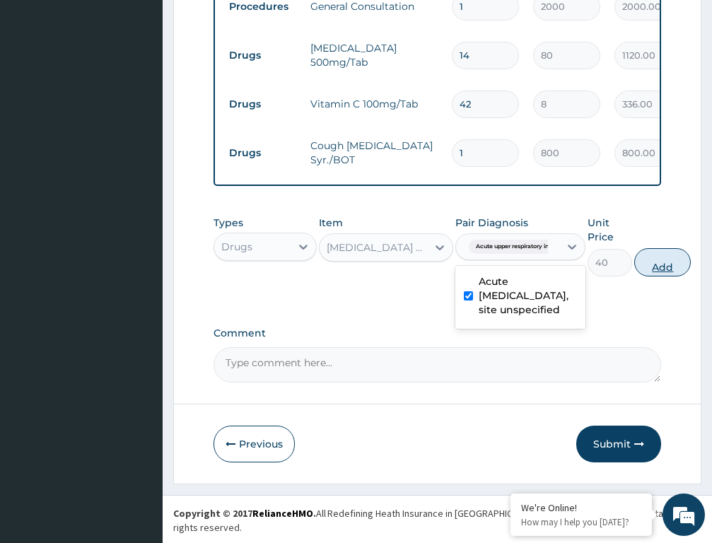
click at [673, 276] on button "Add" at bounding box center [662, 262] width 57 height 28
type input "0"
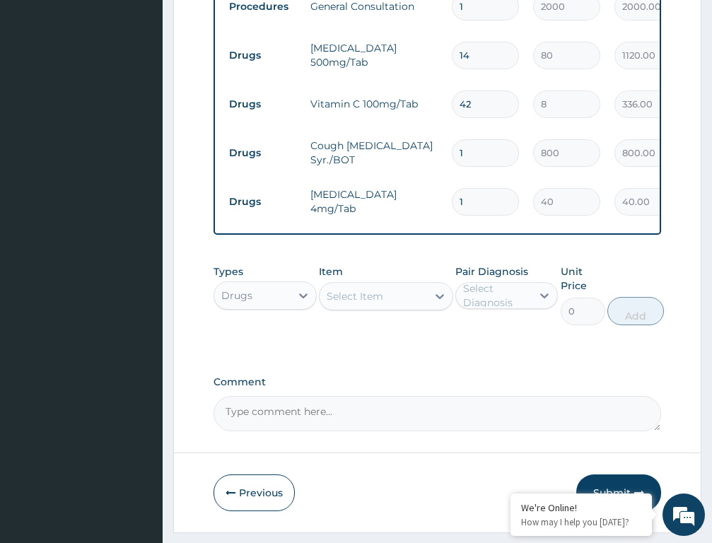
type input "10"
type input "400.00"
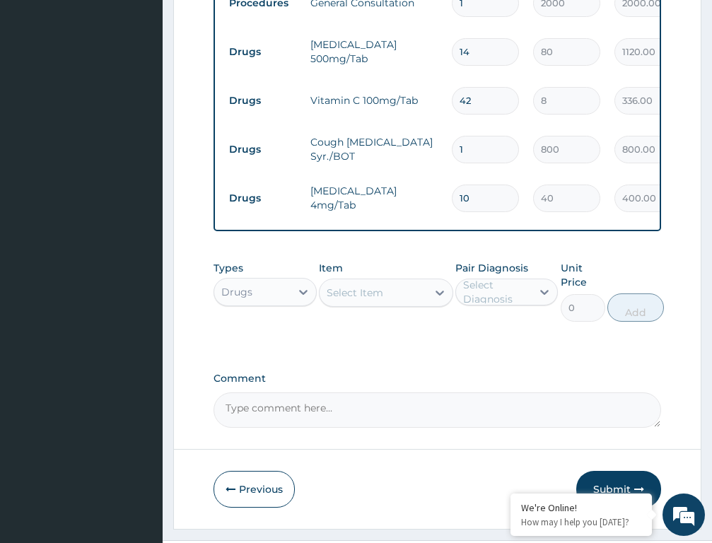
scroll to position [645, 0]
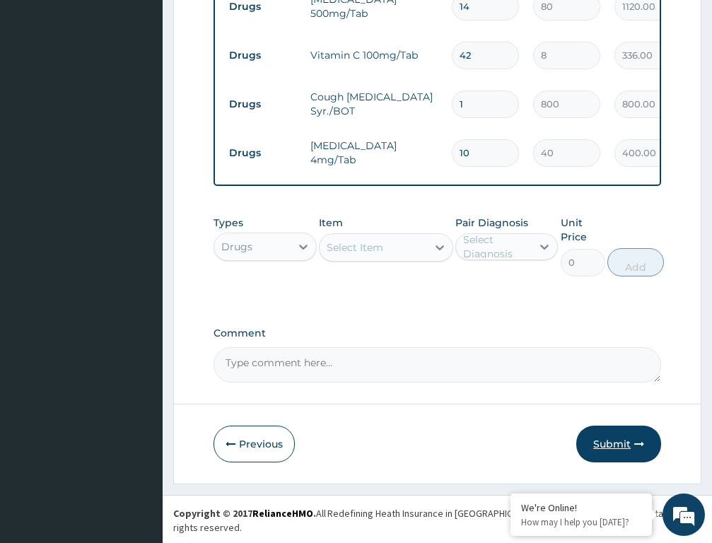
type input "10"
click at [610, 415] on button "Submit" at bounding box center [618, 444] width 85 height 37
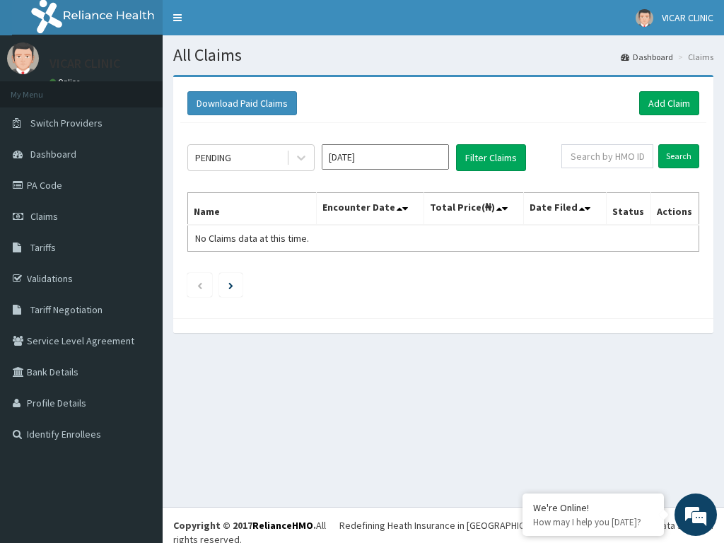
click at [566, 28] on nav "Toggle navigation VICAR CLINIC VICAR CLINIC - vicarclinic@gmail.com Member sinc…" at bounding box center [443, 17] width 561 height 35
click at [722, 281] on div "Download Paid Claims Add Claim × Note you can only download claims within a max…" at bounding box center [443, 211] width 561 height 272
click at [343, 55] on h1 "All Claims" at bounding box center [443, 55] width 540 height 18
